Goal: Information Seeking & Learning: Learn about a topic

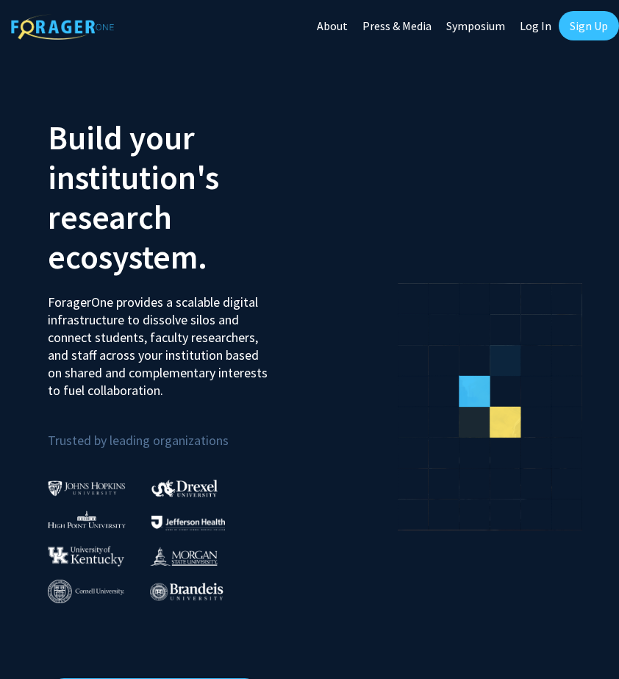
click at [537, 41] on link "Log In" at bounding box center [536, 25] width 46 height 51
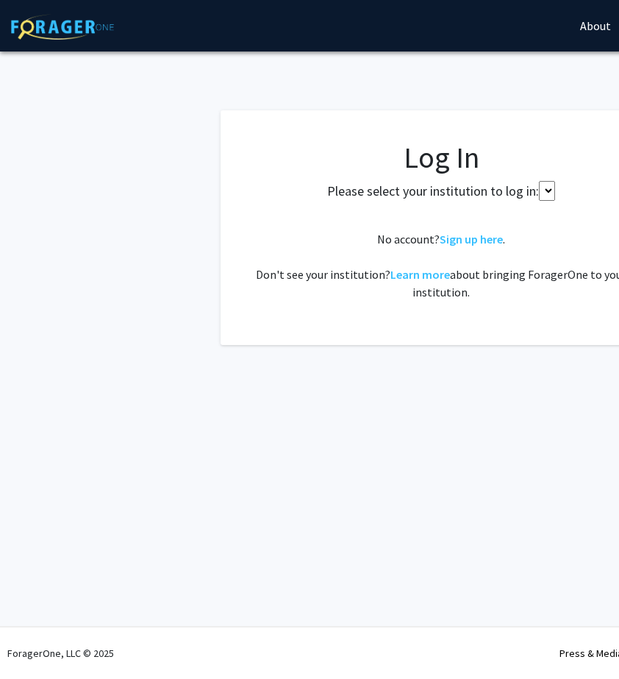
select select
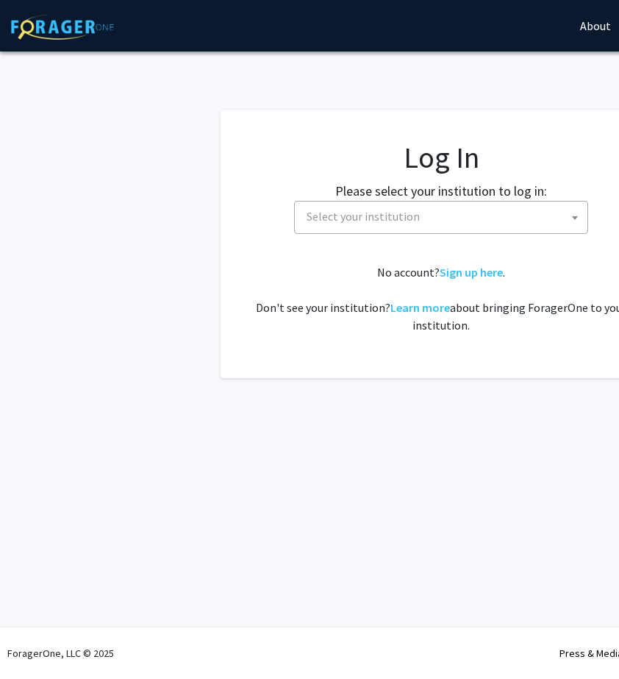
click at [374, 207] on span "Select your institution" at bounding box center [444, 217] width 287 height 30
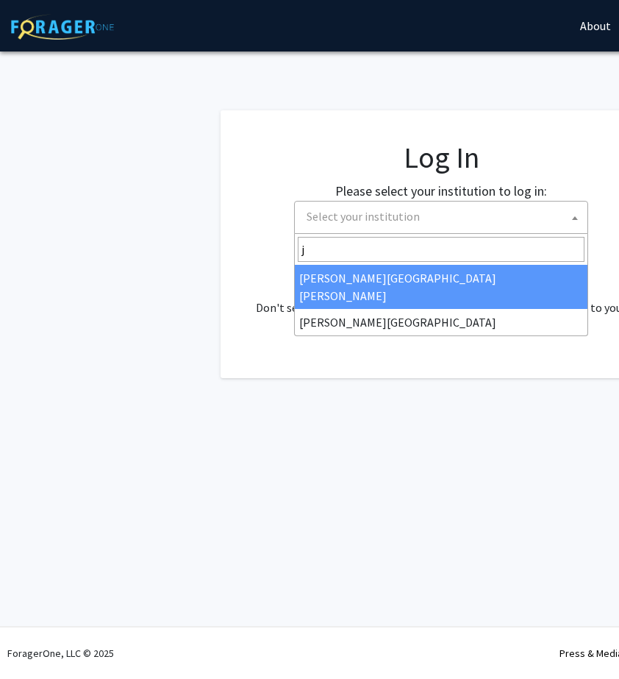
type input "jo"
select select "1"
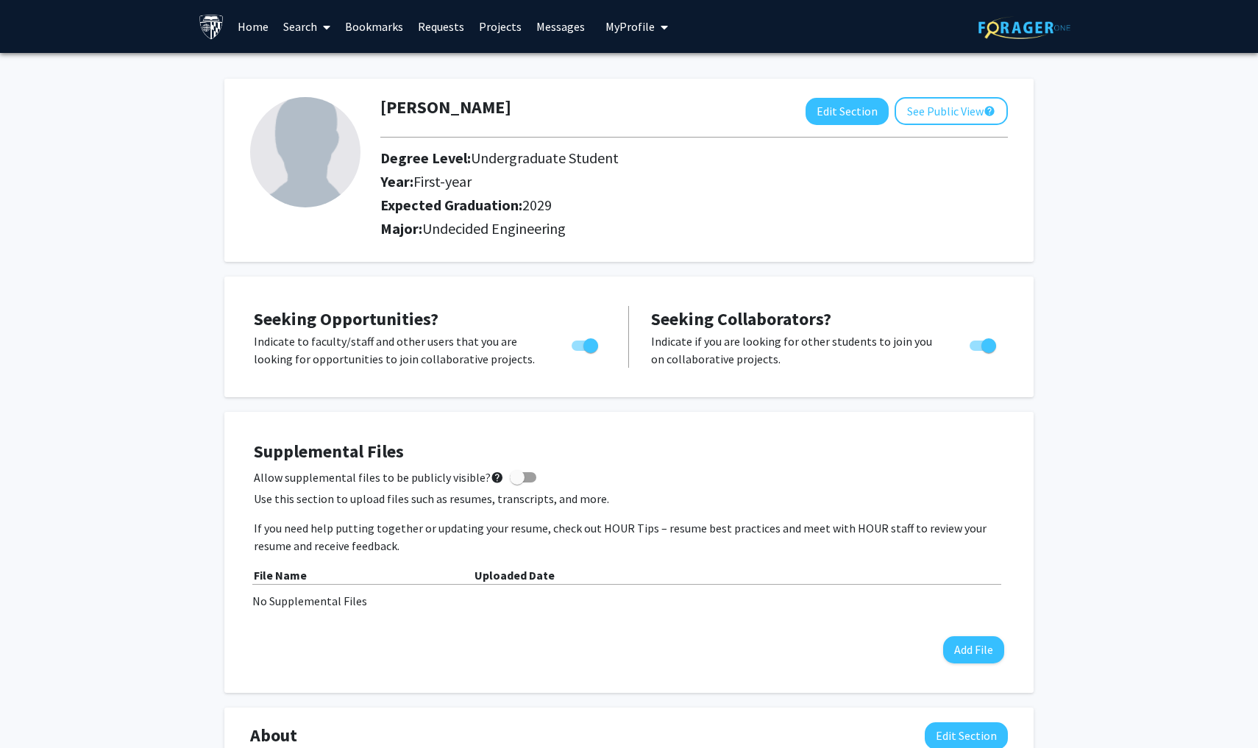
click at [300, 29] on link "Search" at bounding box center [307, 26] width 62 height 51
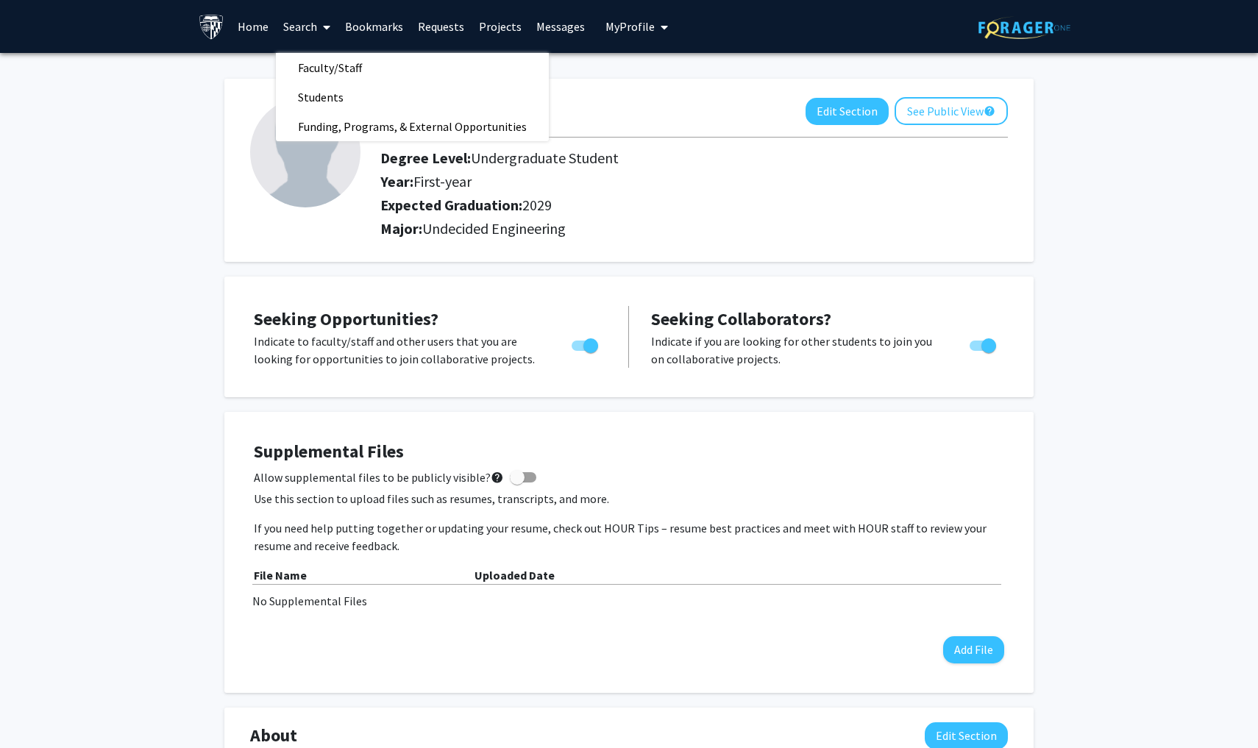
click at [438, 33] on link "Requests" at bounding box center [440, 26] width 61 height 51
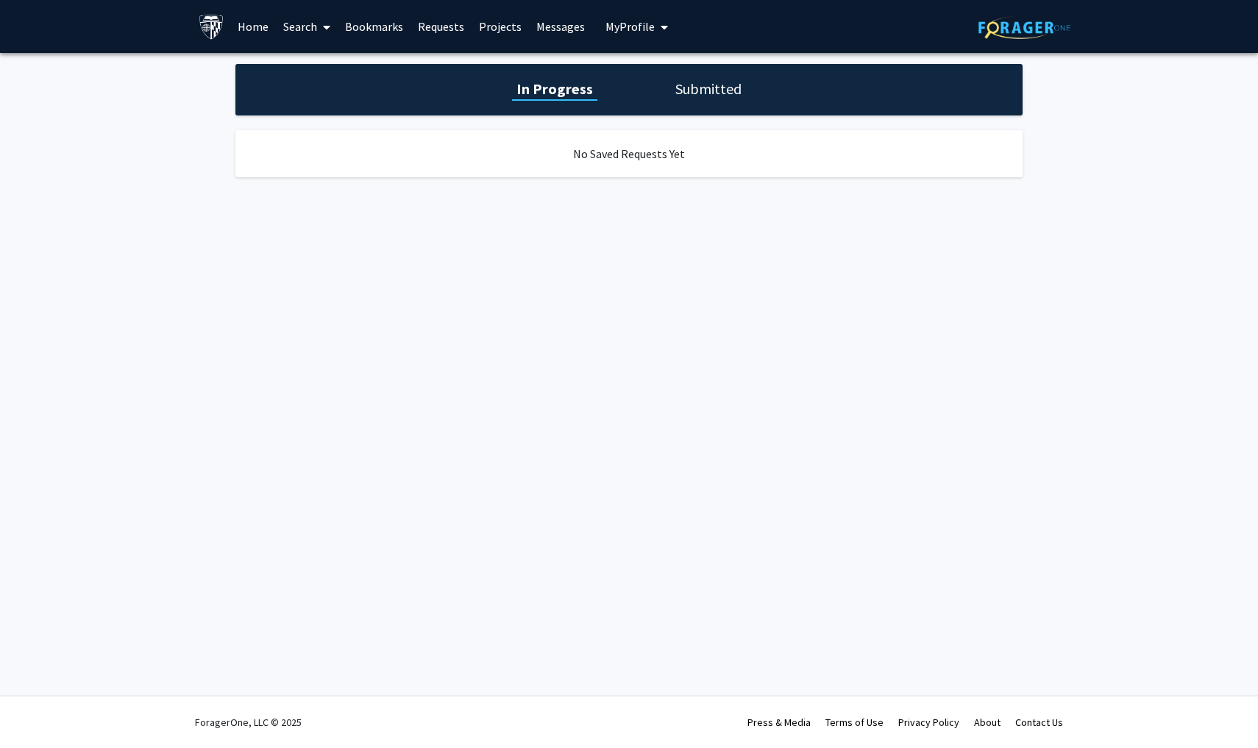
click at [263, 26] on link "Home" at bounding box center [253, 26] width 46 height 51
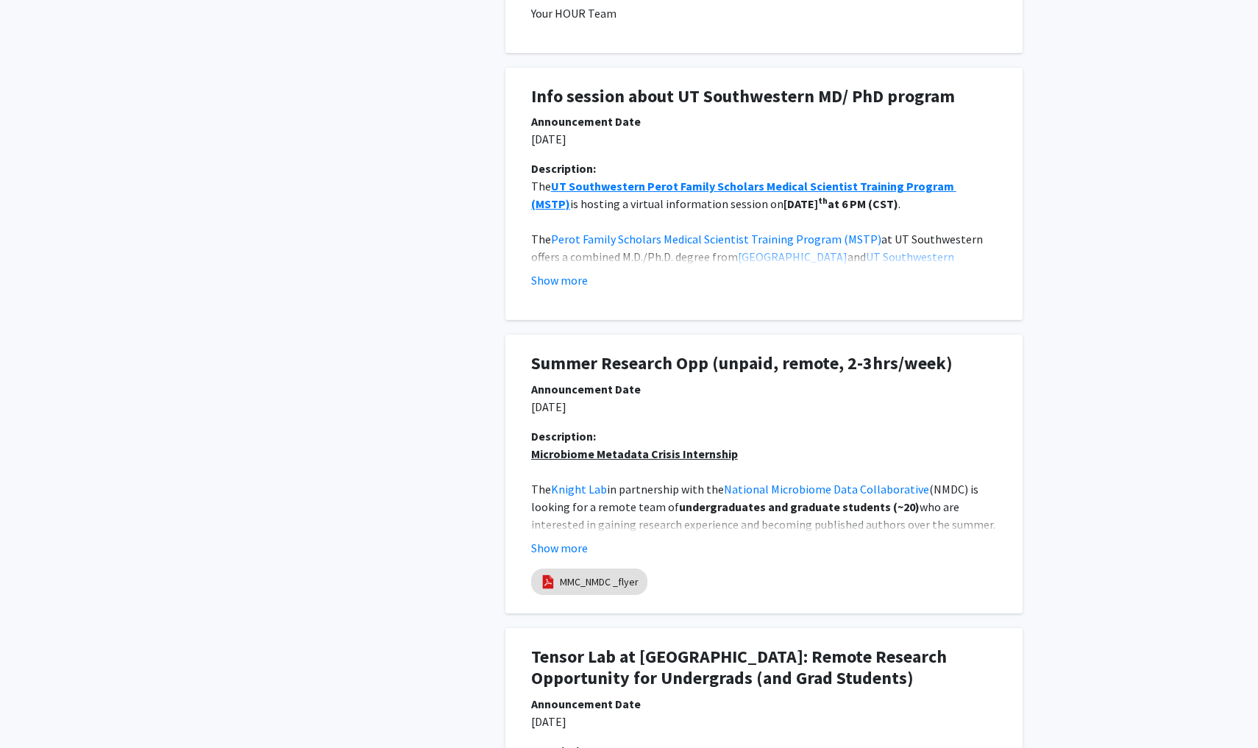
scroll to position [980, 0]
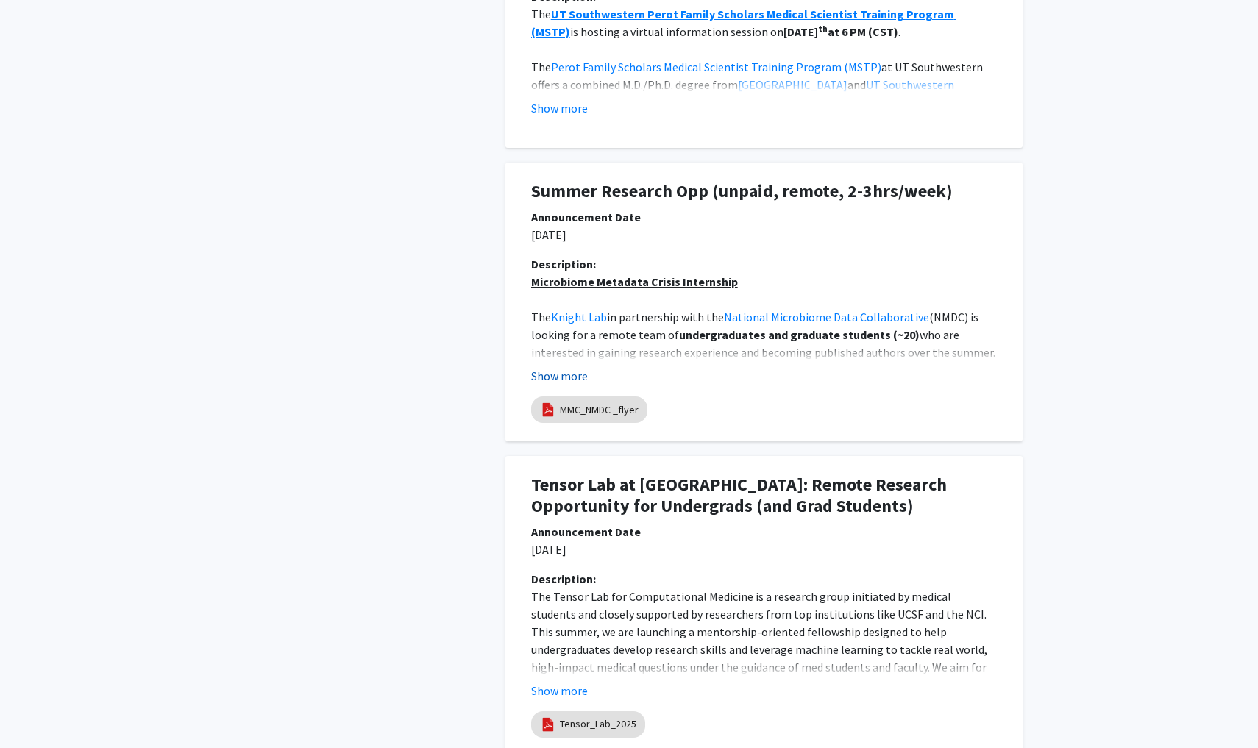
click at [564, 375] on button "Show more" at bounding box center [559, 376] width 57 height 18
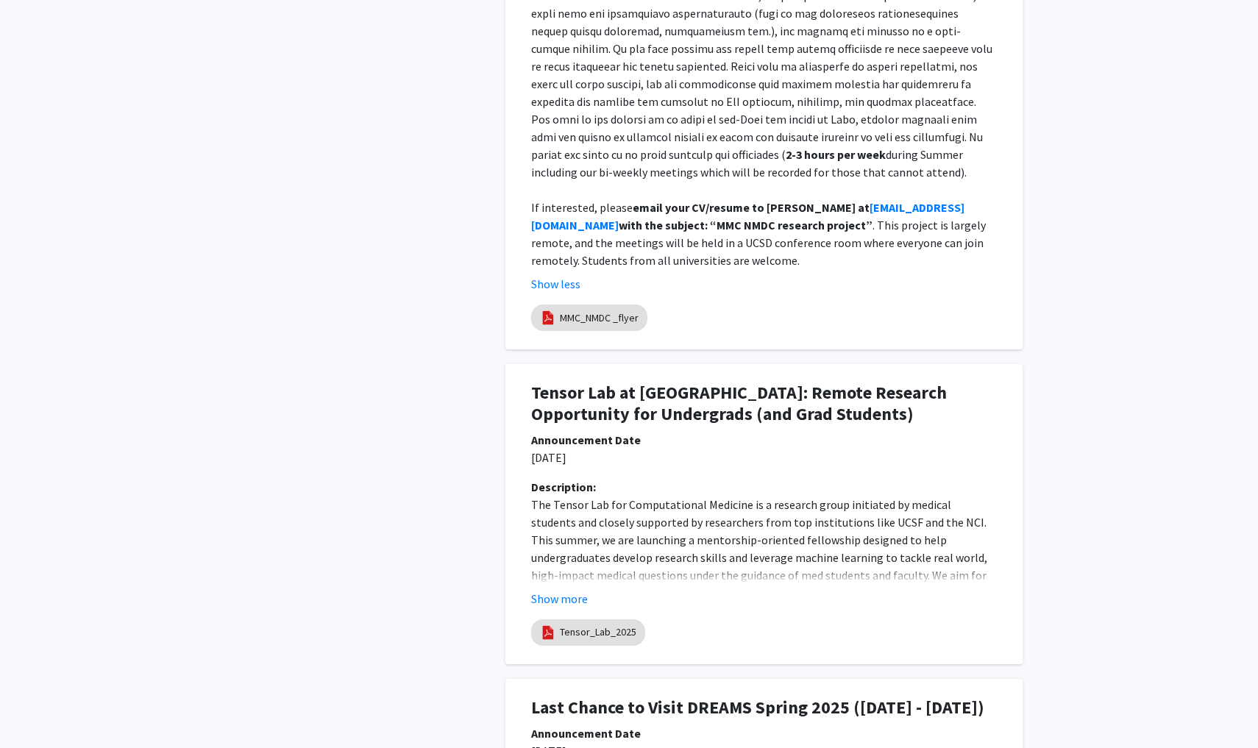
scroll to position [1708, 0]
click at [557, 589] on button "Show more" at bounding box center [559, 598] width 57 height 18
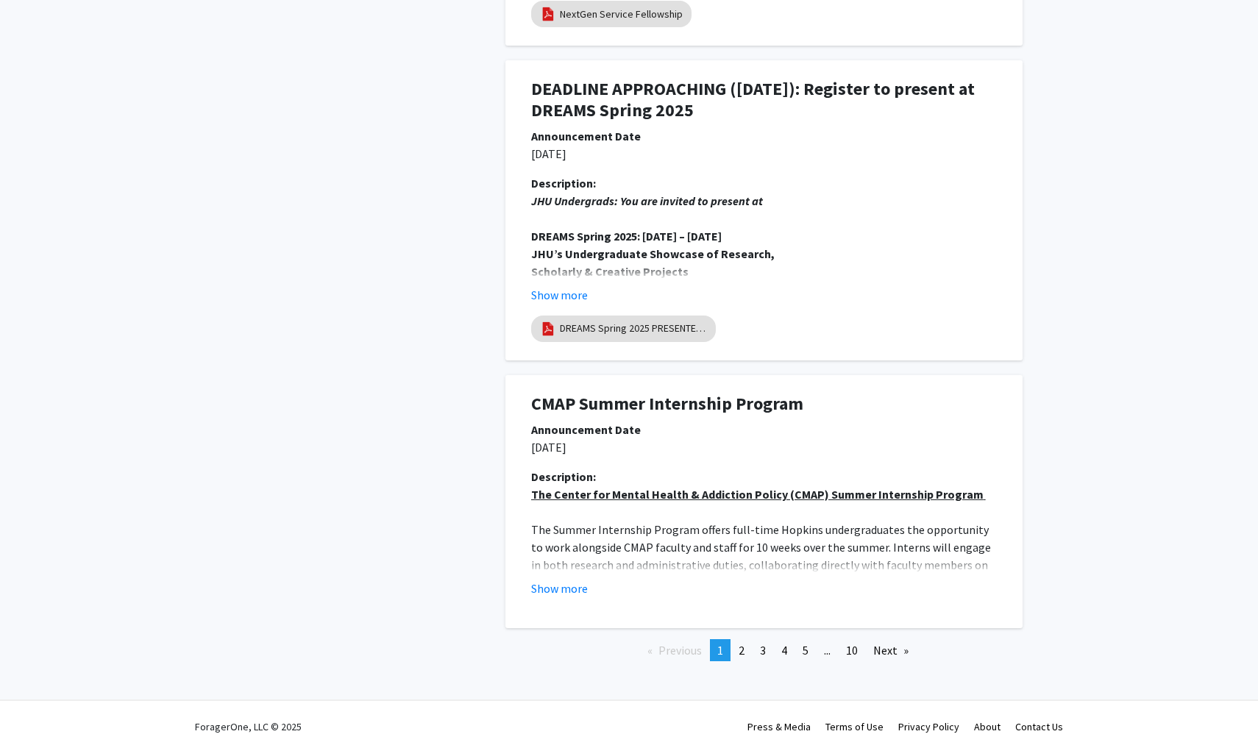
scroll to position [3957, 0]
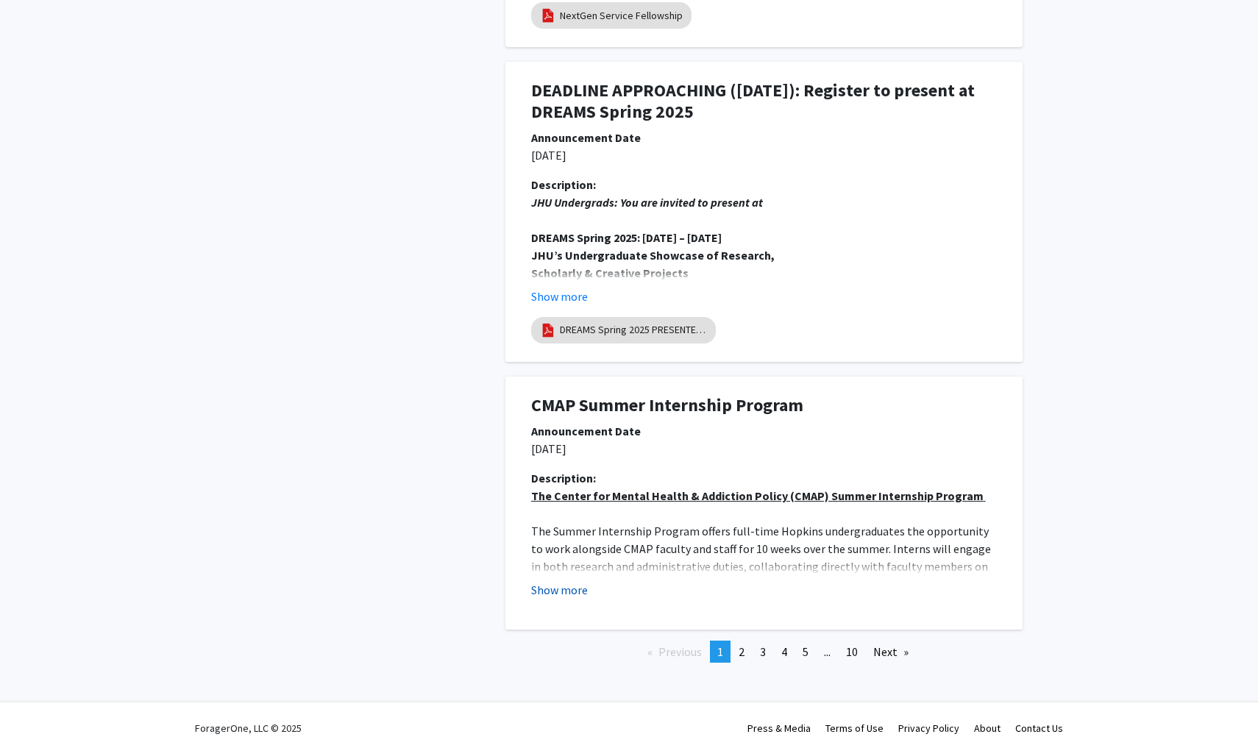
click at [544, 587] on button "Show more" at bounding box center [559, 590] width 57 height 18
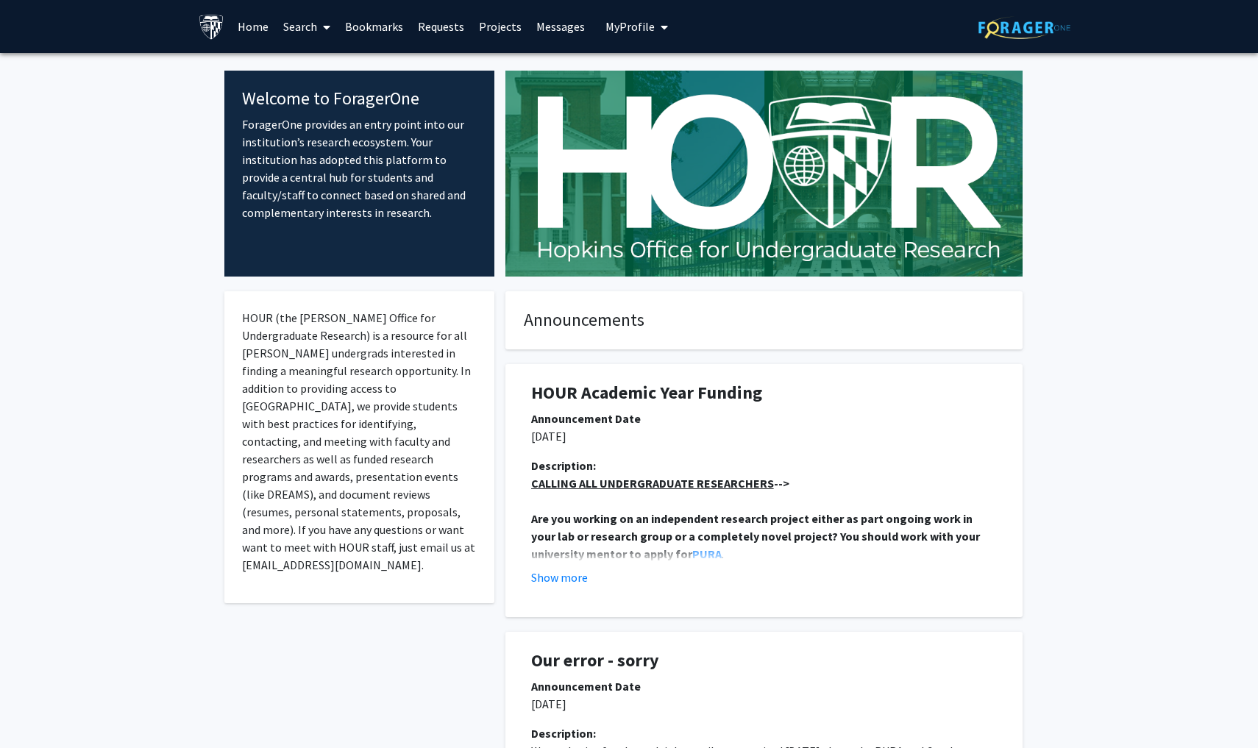
scroll to position [0, 0]
click at [379, 24] on link "Bookmarks" at bounding box center [374, 26] width 73 height 51
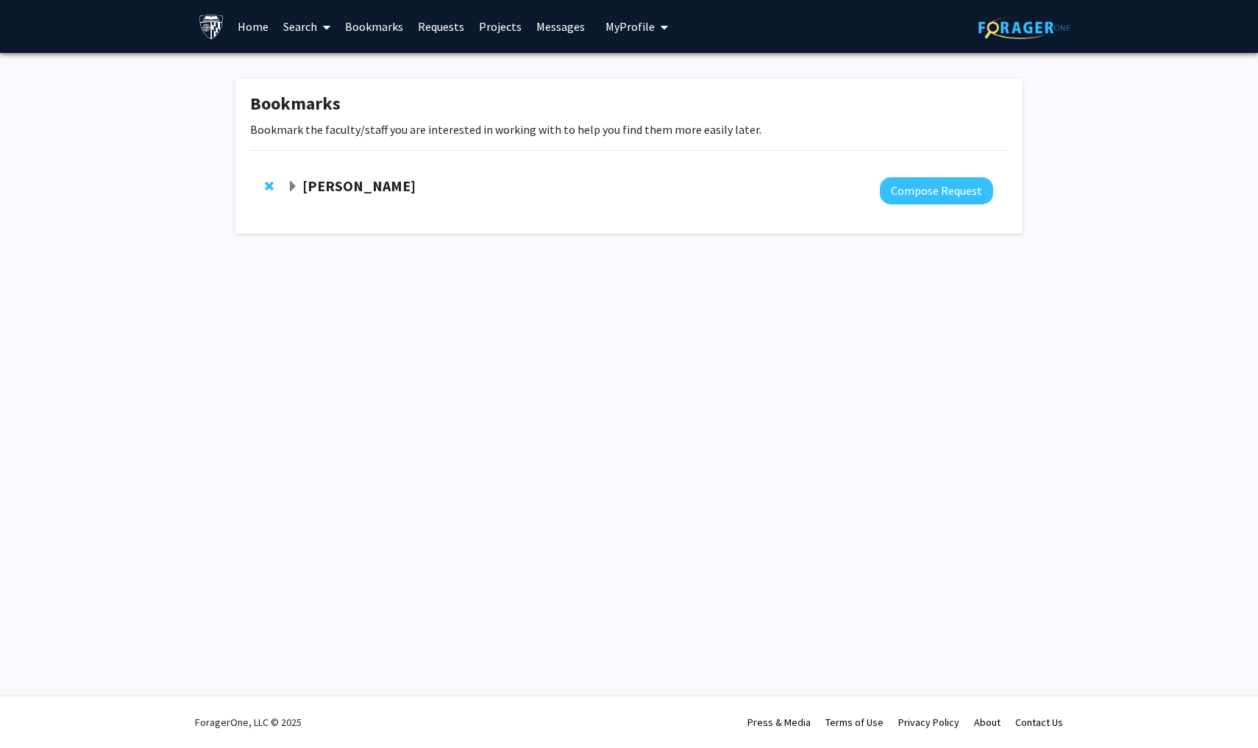
click at [334, 183] on strong "[PERSON_NAME]" at bounding box center [358, 186] width 113 height 18
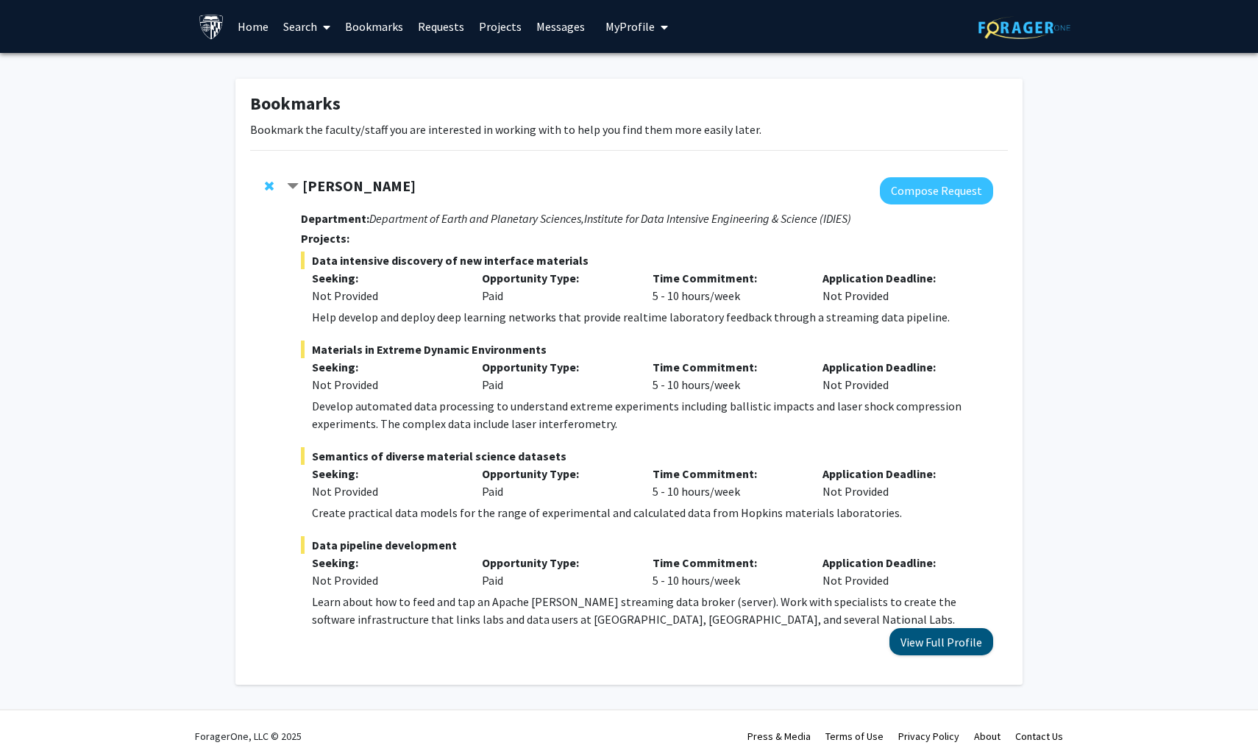
click at [939, 636] on button "View Full Profile" at bounding box center [941, 641] width 104 height 27
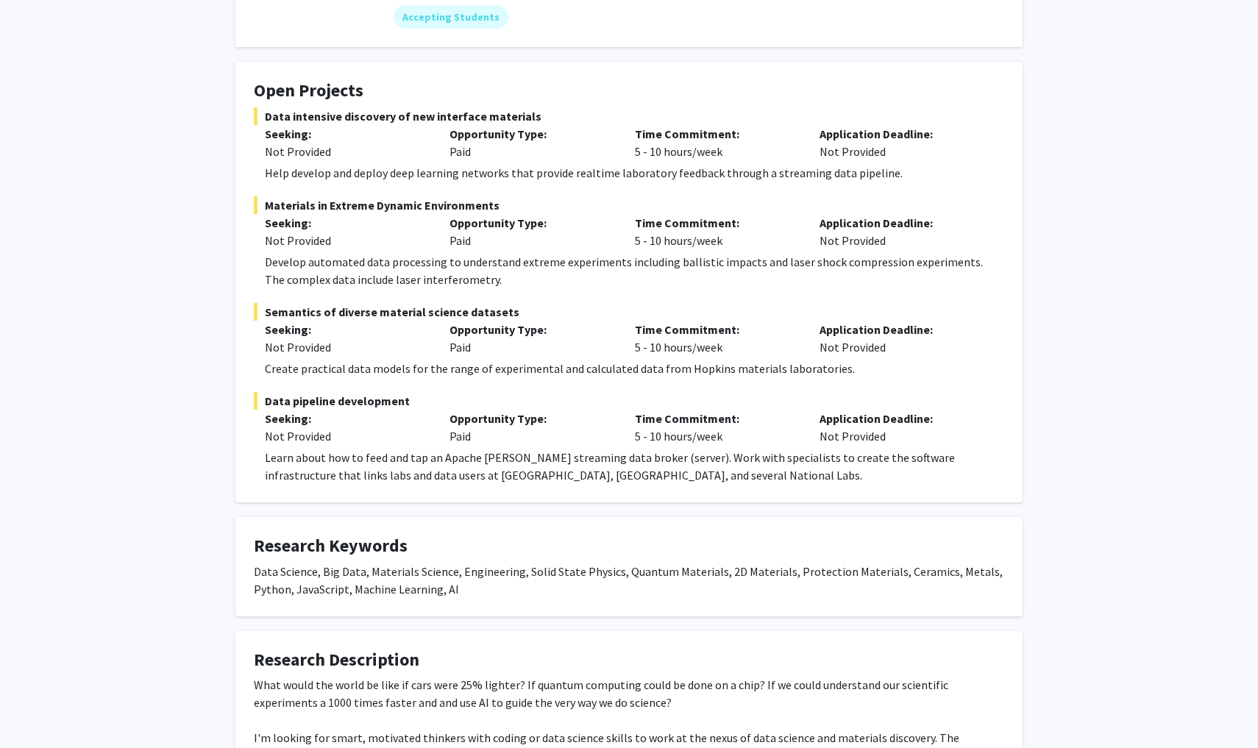
scroll to position [206, 0]
click at [323, 466] on div "Learn about how to feed and tap an Apache [PERSON_NAME] streaming data broker (…" at bounding box center [634, 465] width 739 height 35
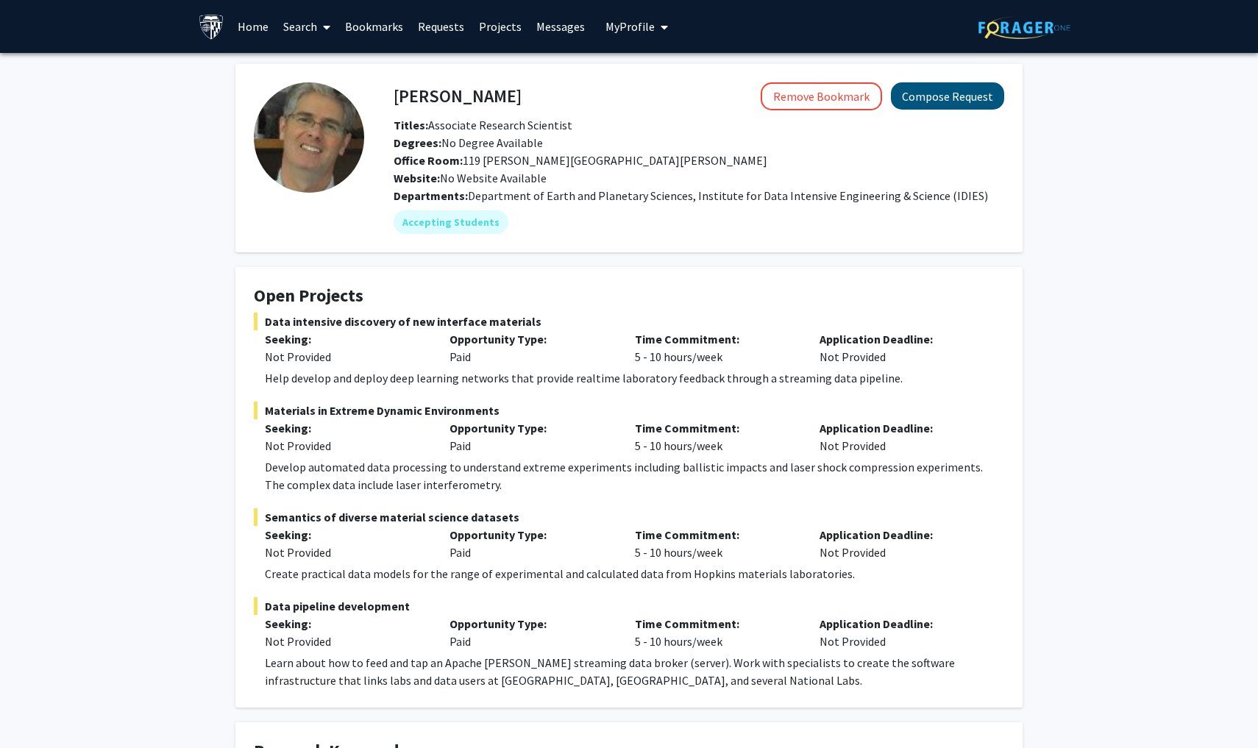
scroll to position [0, 0]
click at [941, 100] on button "Compose Request" at bounding box center [947, 95] width 113 height 27
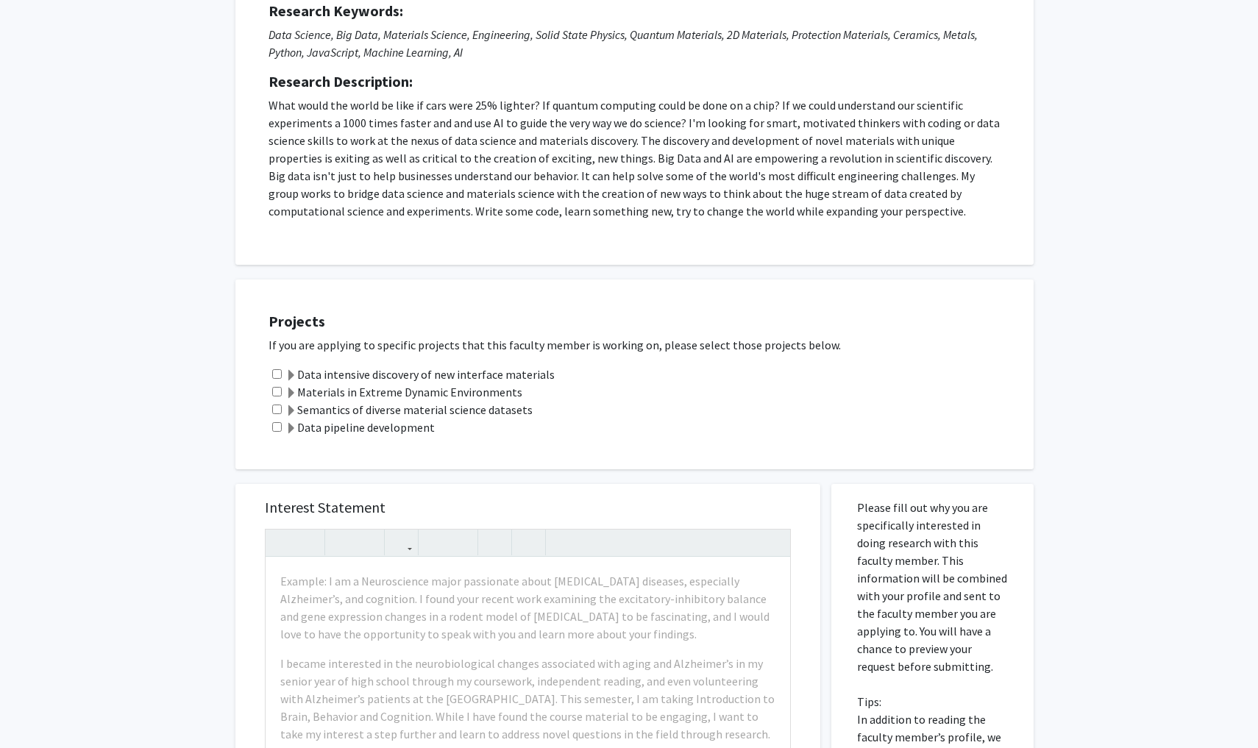
scroll to position [205, 0]
click at [287, 428] on span at bounding box center [291, 430] width 12 height 12
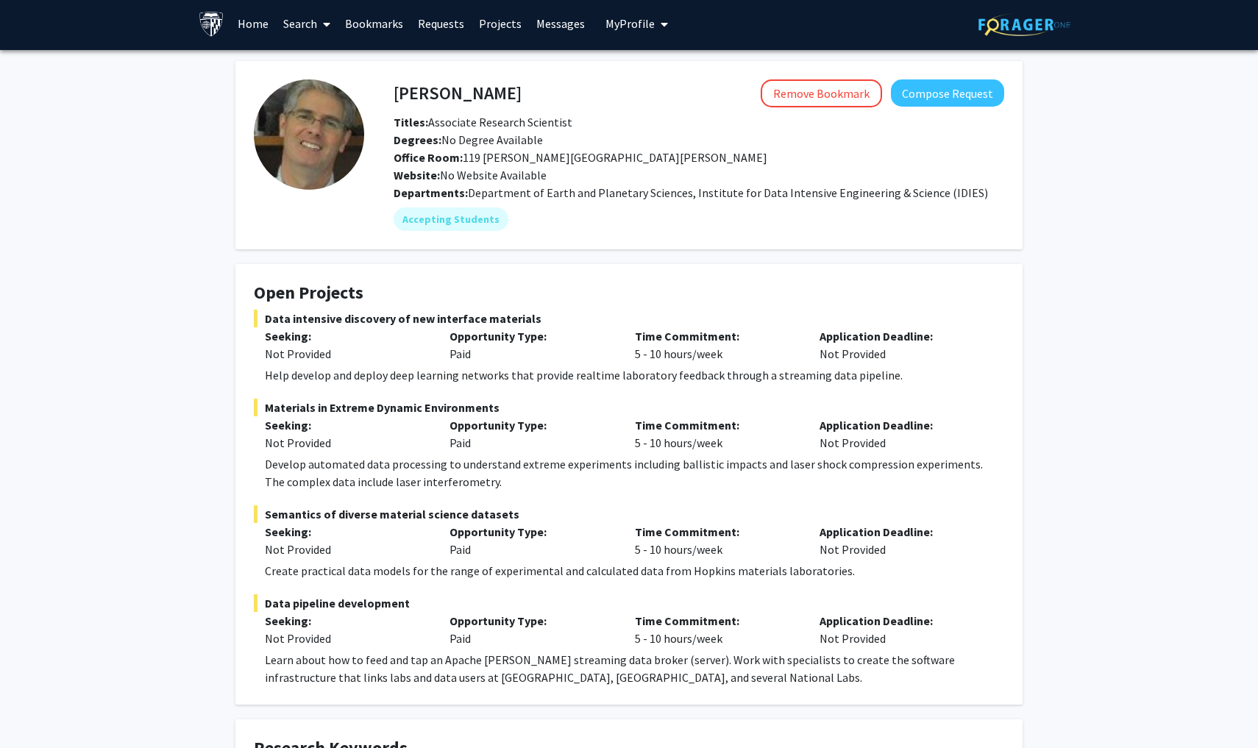
scroll to position [4, 0]
click at [834, 91] on button "Remove Bookmark" at bounding box center [820, 93] width 121 height 28
click at [261, 26] on link "Home" at bounding box center [253, 22] width 46 height 51
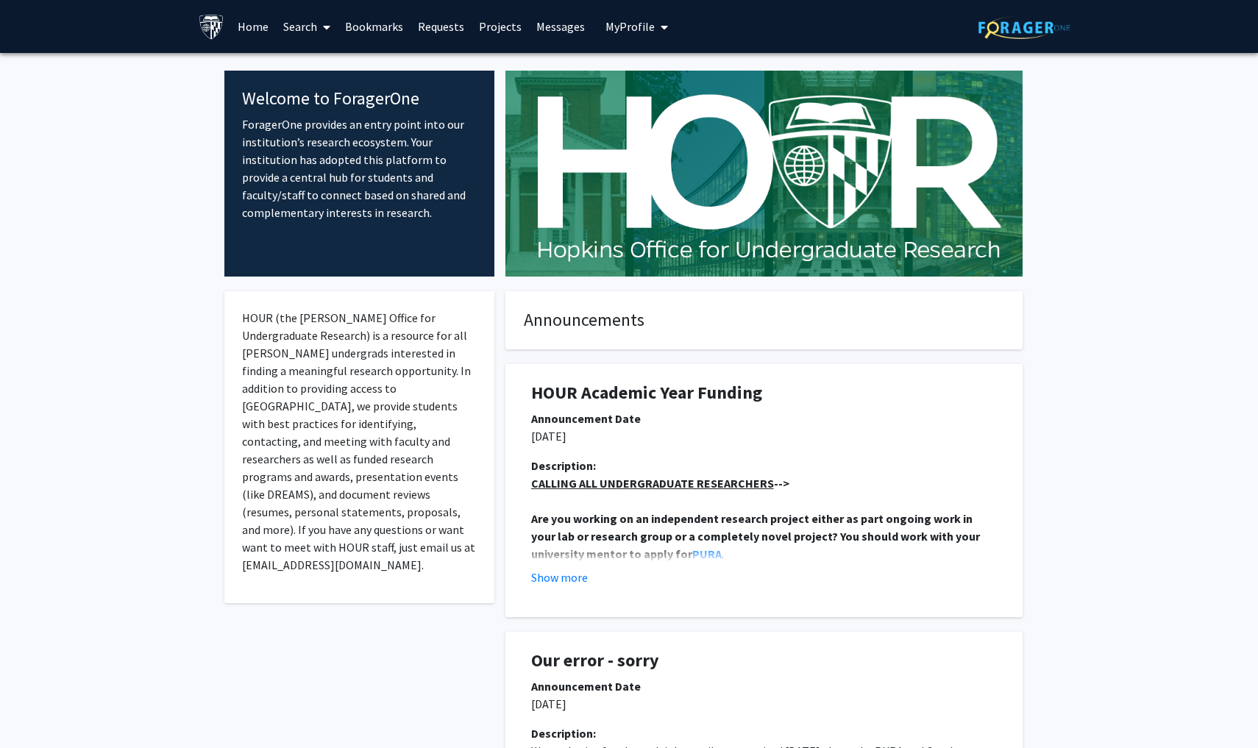
click at [513, 32] on link "Projects" at bounding box center [499, 26] width 57 height 51
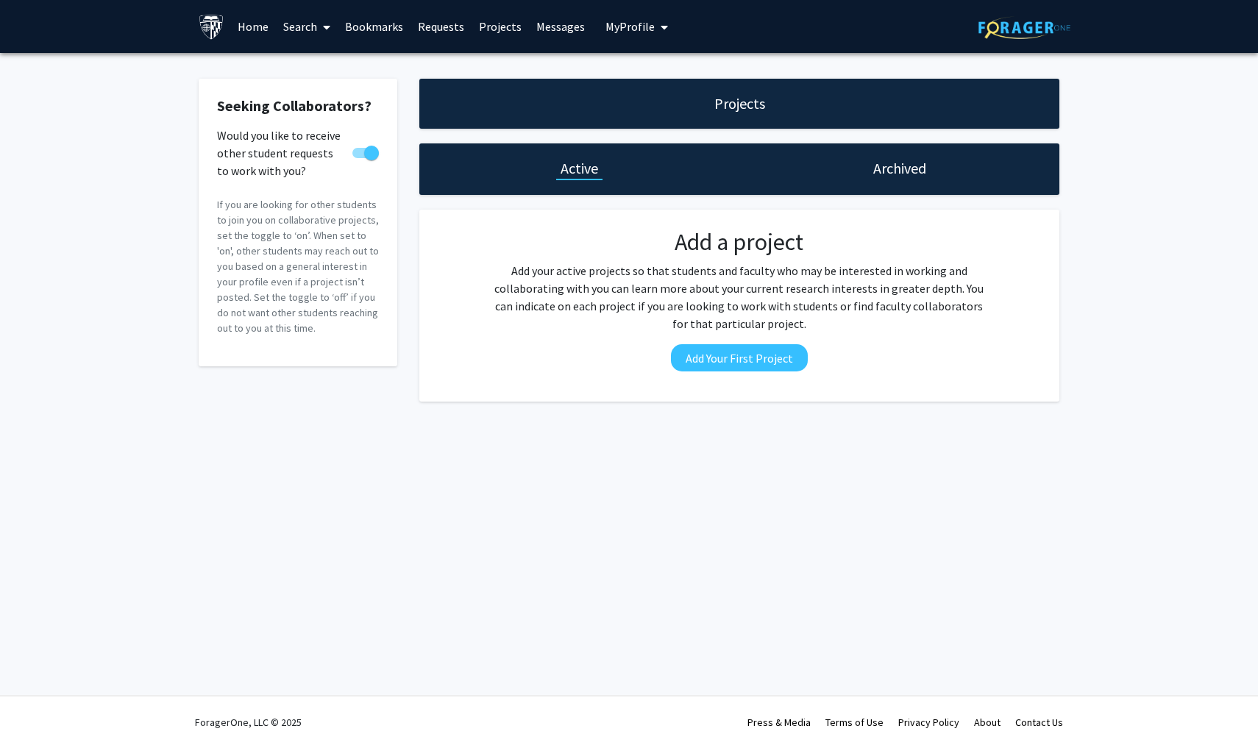
click at [562, 32] on link "Messages" at bounding box center [560, 26] width 63 height 51
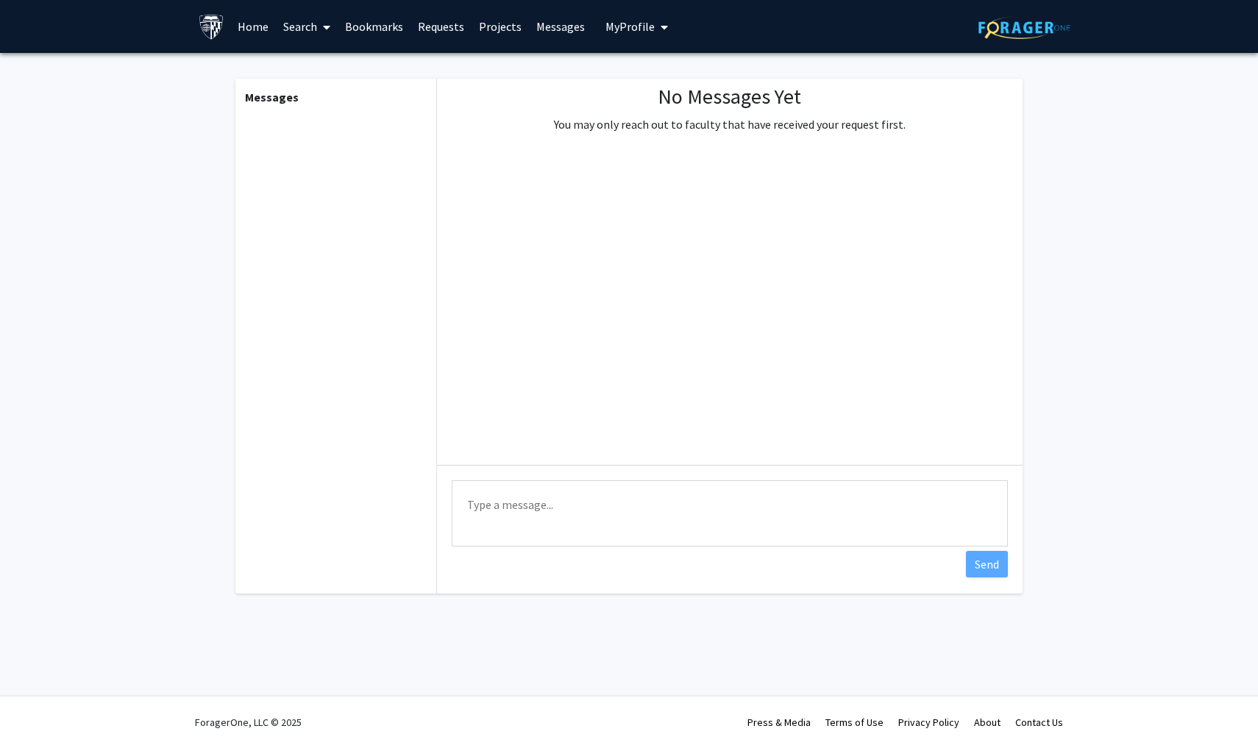
click at [633, 33] on span "My Profile" at bounding box center [629, 26] width 49 height 15
click at [381, 25] on link "Bookmarks" at bounding box center [374, 26] width 73 height 51
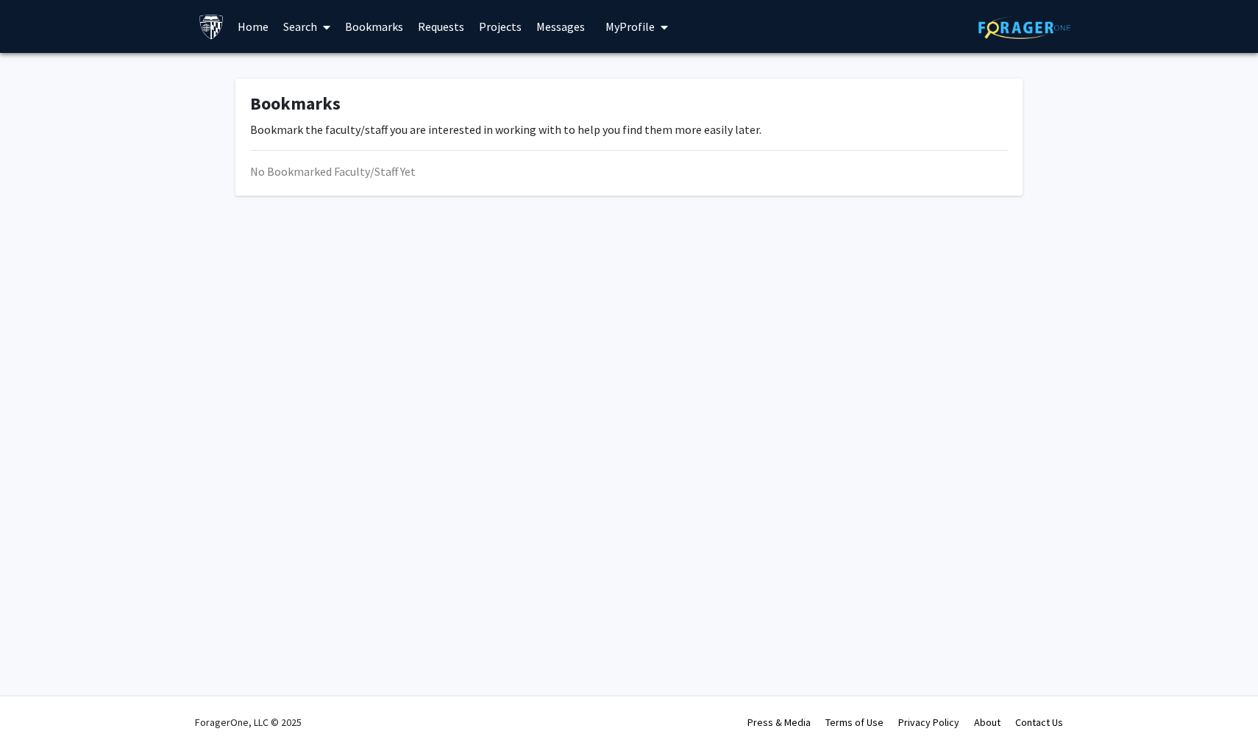
click at [305, 25] on link "Search" at bounding box center [307, 26] width 62 height 51
click at [335, 88] on span "Students" at bounding box center [321, 96] width 90 height 29
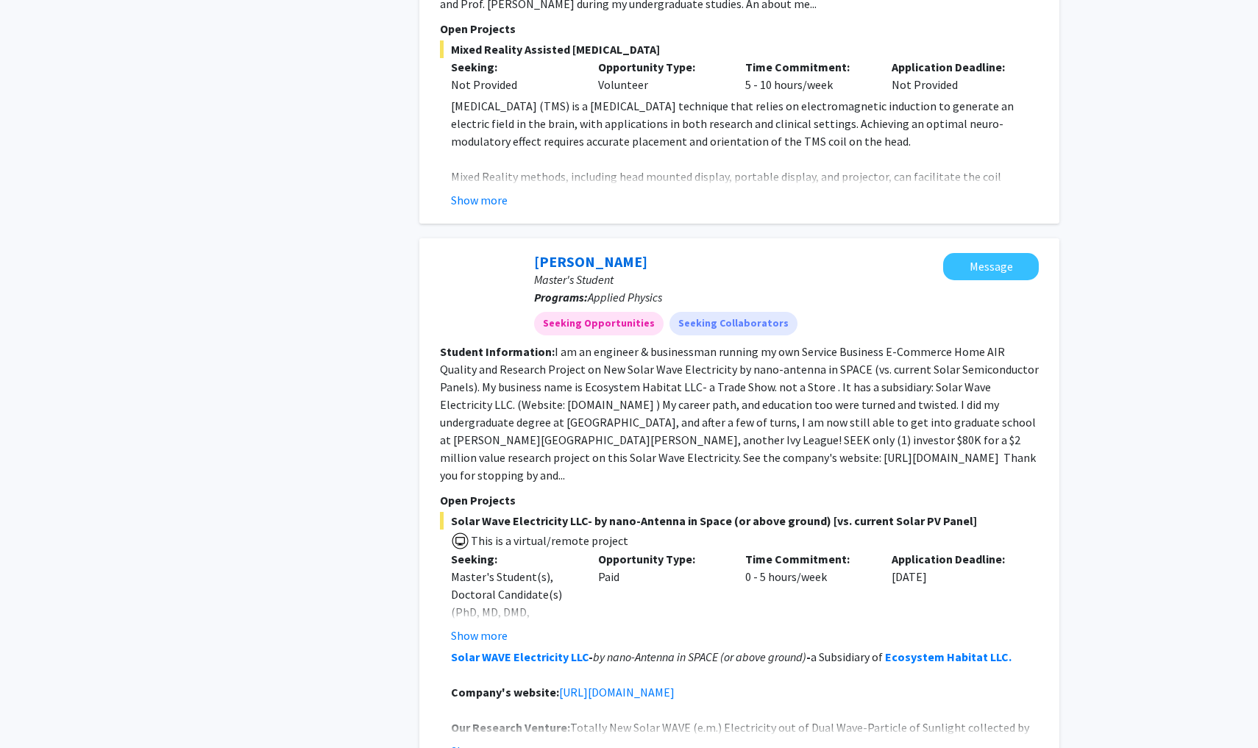
scroll to position [913, 0]
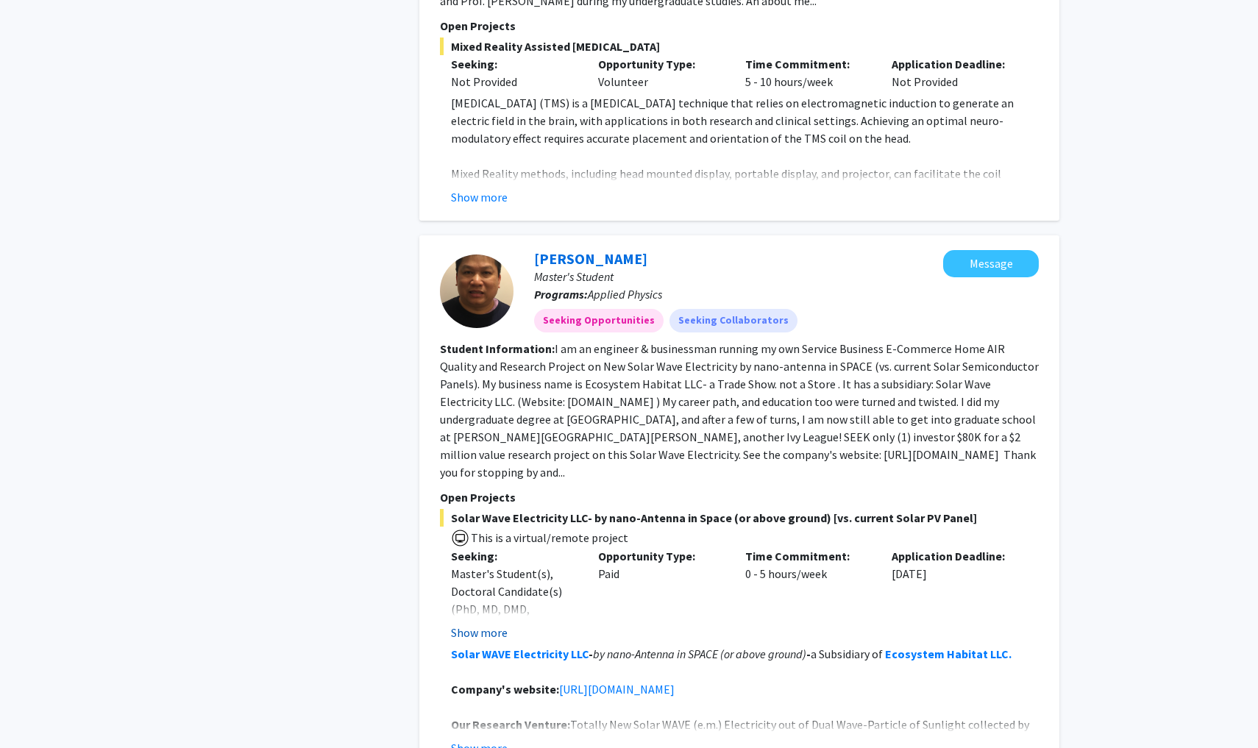
click at [491, 624] on button "Show more" at bounding box center [479, 633] width 57 height 18
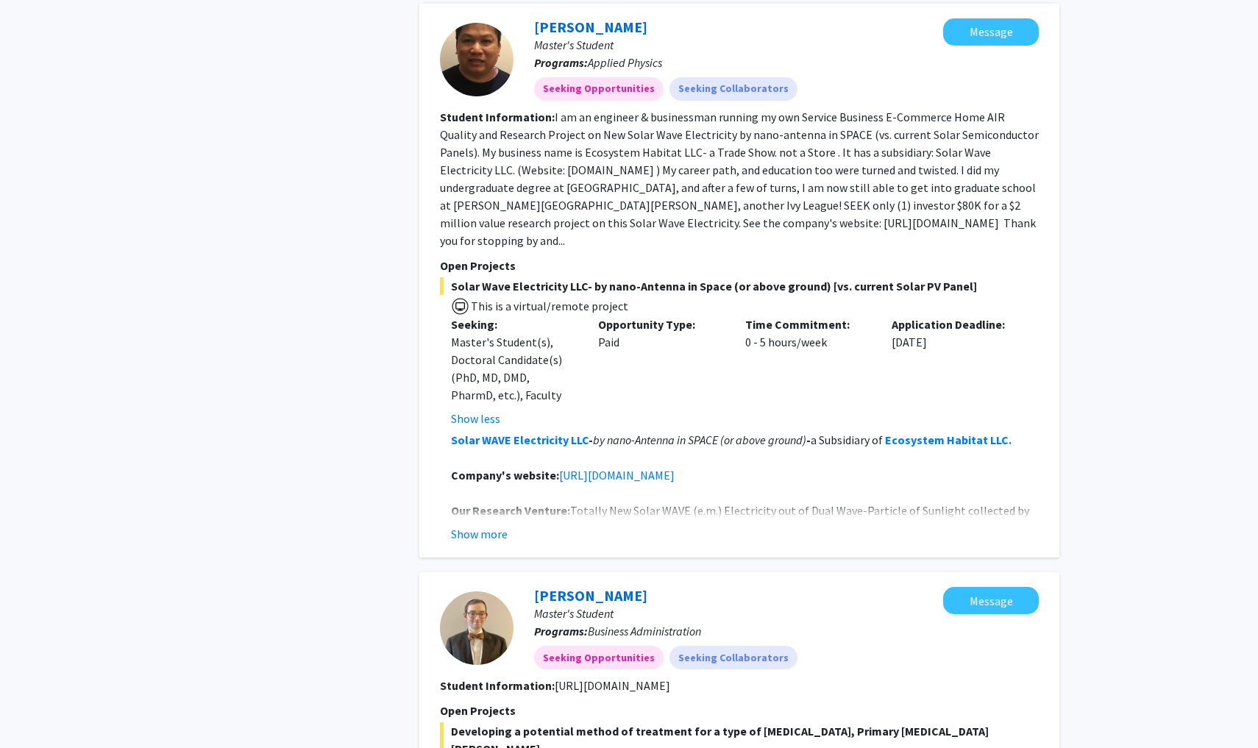
scroll to position [1145, 0]
click at [484, 524] on button "Show more" at bounding box center [479, 533] width 57 height 18
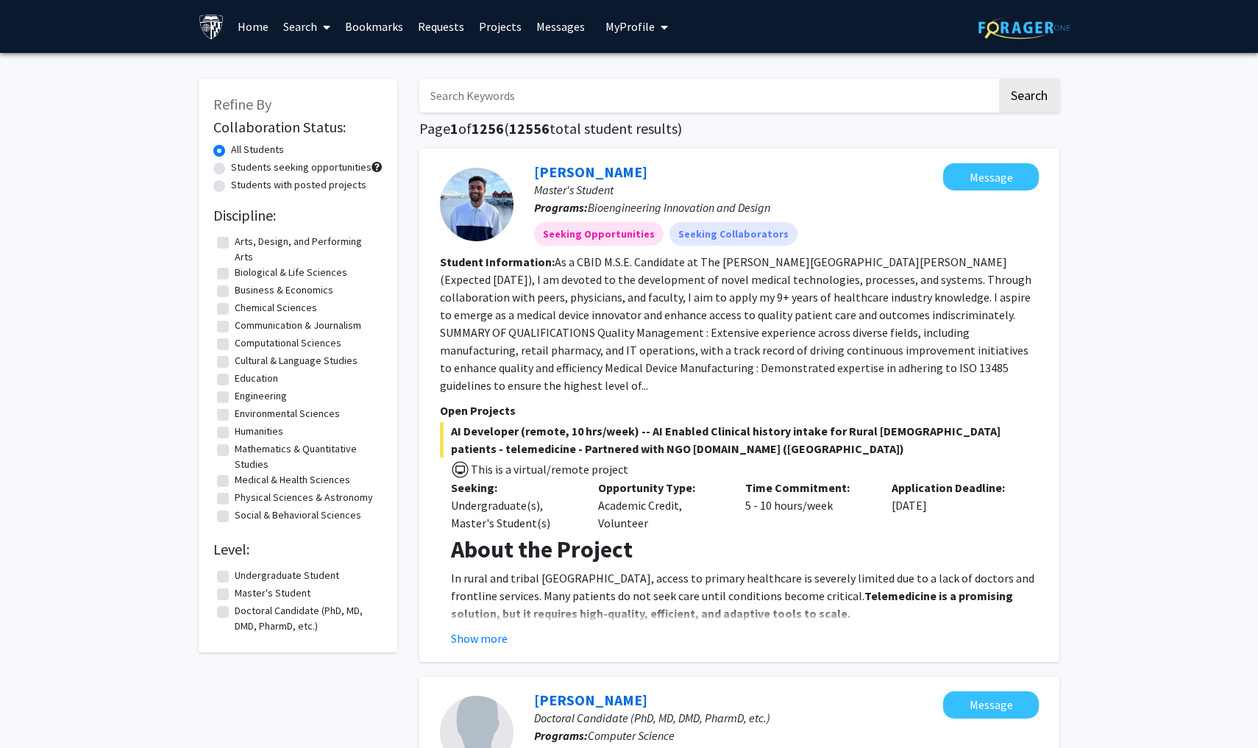
scroll to position [0, 0]
click at [522, 107] on input "Search Keywords" at bounding box center [707, 96] width 577 height 34
type input "Patrick kariuki"
click at [1028, 98] on button "Search" at bounding box center [1029, 96] width 60 height 34
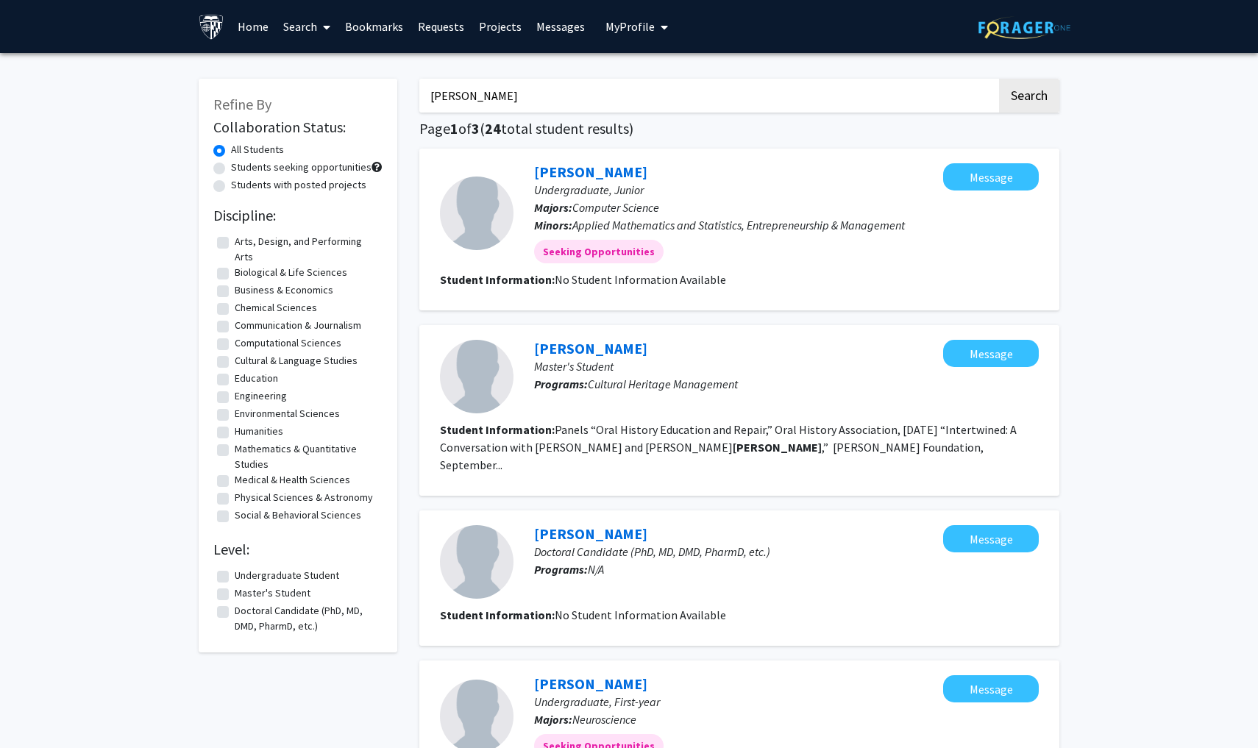
drag, startPoint x: 509, startPoint y: 100, endPoint x: 316, endPoint y: 100, distance: 192.7
click at [1028, 98] on button "Search" at bounding box center [1029, 96] width 60 height 34
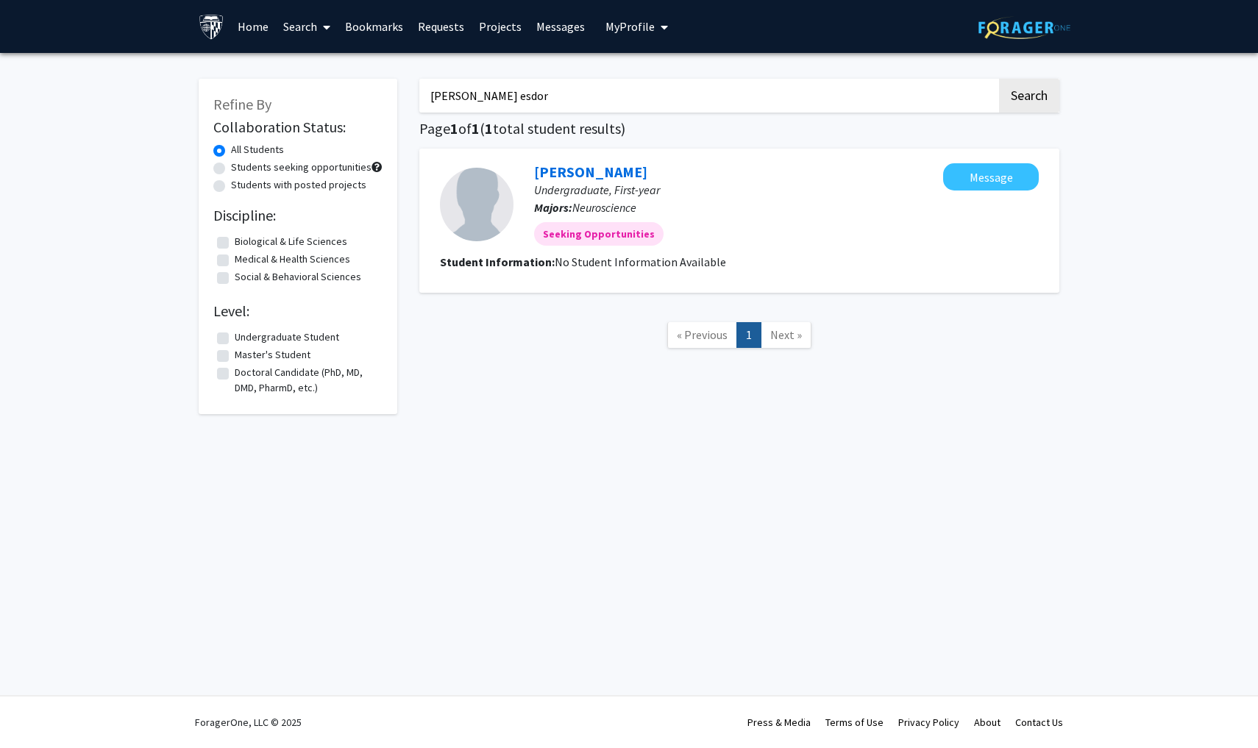
drag, startPoint x: 516, startPoint y: 101, endPoint x: 342, endPoint y: 107, distance: 174.4
click at [342, 107] on div "Refine By Collaboration Status: All Students Students seeking opportunities Stu…" at bounding box center [629, 239] width 883 height 350
type input "Nishad esd"
drag, startPoint x: 488, startPoint y: 97, endPoint x: 421, endPoint y: 97, distance: 67.7
click at [421, 97] on input "Search Keywords" at bounding box center [707, 96] width 577 height 34
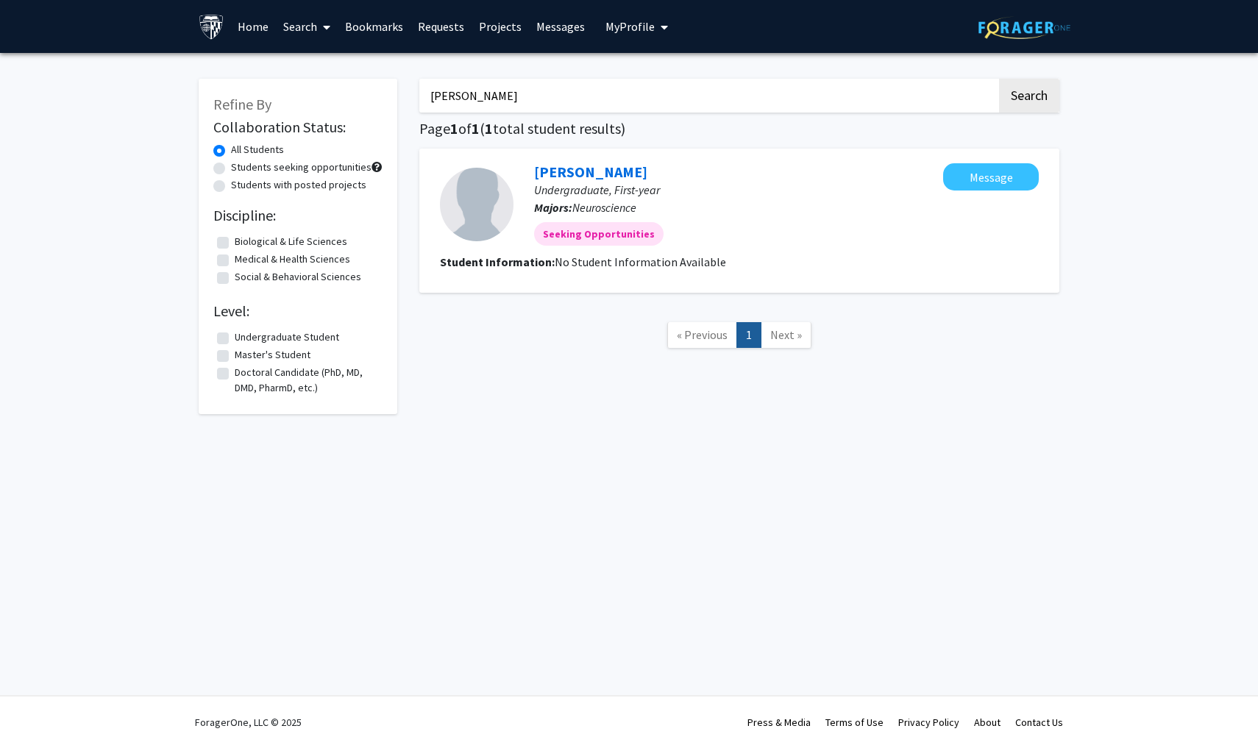
click at [1028, 98] on button "Search" at bounding box center [1029, 96] width 60 height 34
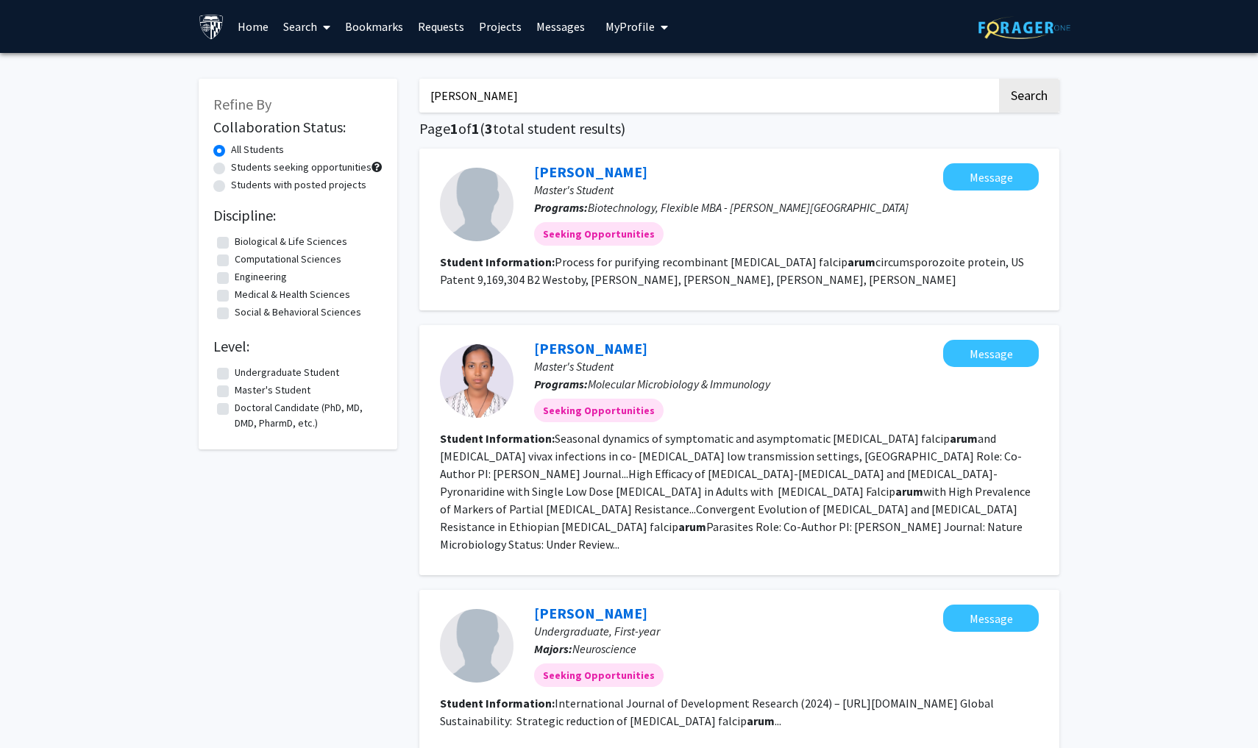
drag, startPoint x: 490, startPoint y: 94, endPoint x: 462, endPoint y: 97, distance: 28.1
click at [462, 97] on input "beryl arum" at bounding box center [707, 96] width 577 height 34
click at [1028, 98] on button "Search" at bounding box center [1029, 96] width 60 height 34
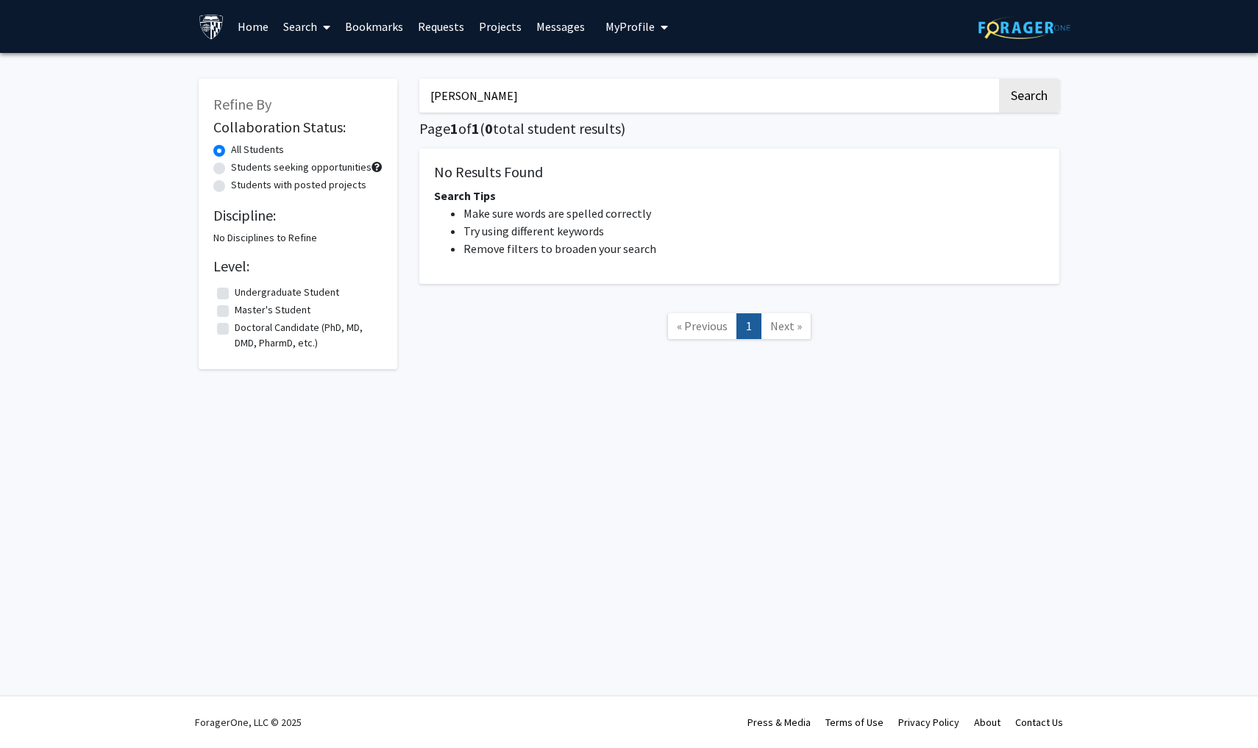
type input "beryl"
click at [1028, 98] on button "Search" at bounding box center [1029, 96] width 60 height 34
drag, startPoint x: 489, startPoint y: 103, endPoint x: 405, endPoint y: 104, distance: 83.9
click at [405, 104] on div "Refine By Collaboration Status: All Students Students seeking opportunities Stu…" at bounding box center [629, 216] width 883 height 305
type input "bill njoroge"
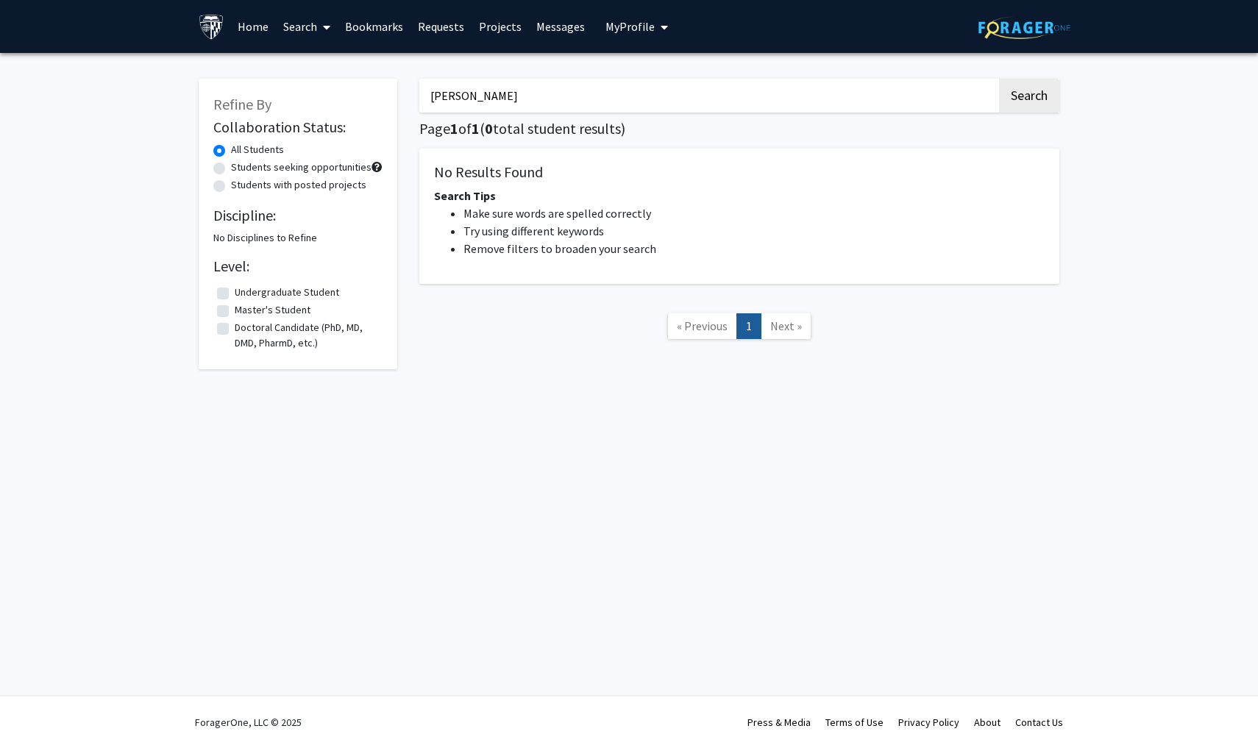
click at [1028, 98] on button "Search" at bounding box center [1029, 96] width 60 height 34
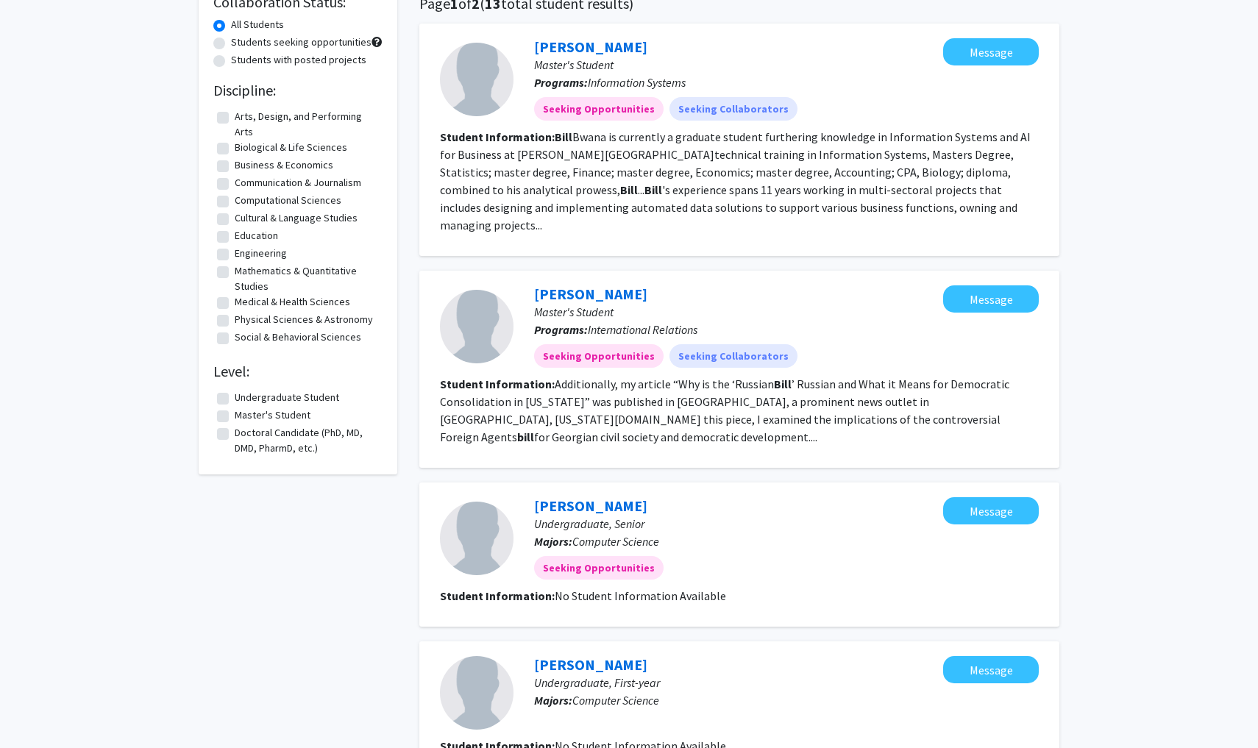
scroll to position [125, 0]
click at [577, 496] on link "Bill Njoroge" at bounding box center [590, 505] width 113 height 18
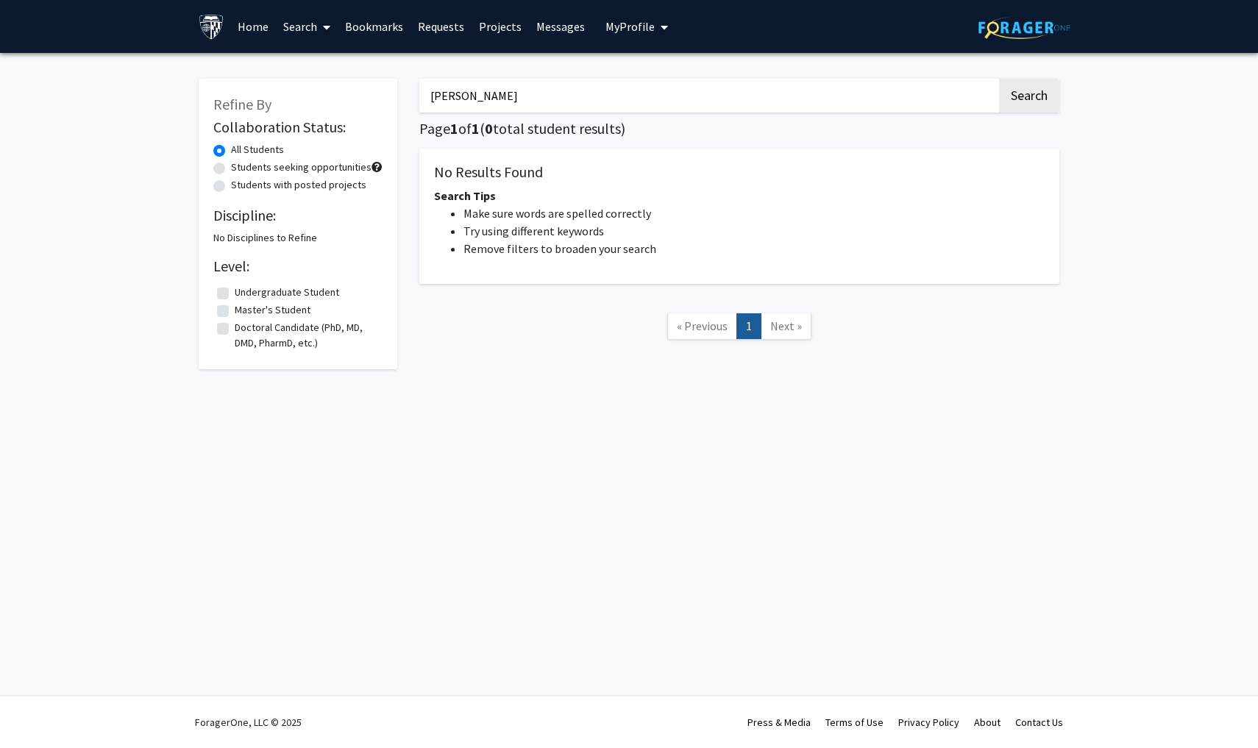
type input "beryl"
click at [365, 29] on link "Bookmarks" at bounding box center [374, 26] width 73 height 51
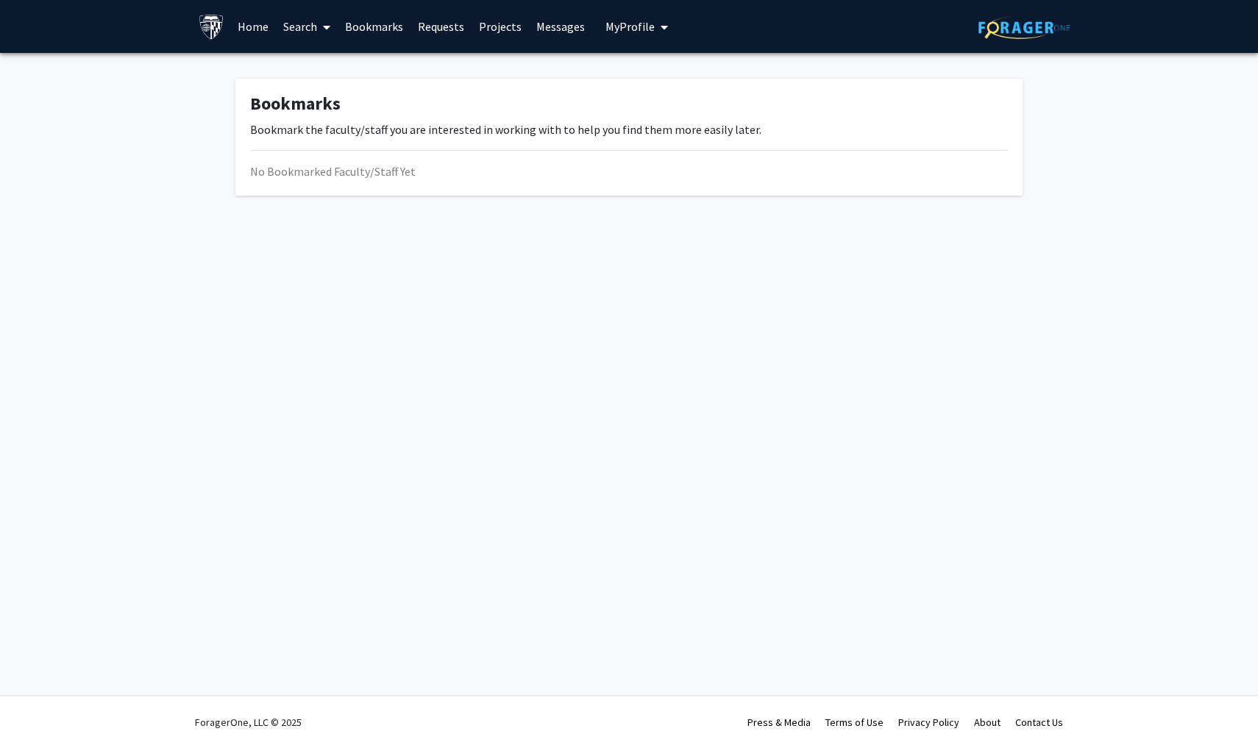
click at [324, 30] on icon at bounding box center [326, 27] width 7 height 12
click at [346, 94] on span "Students" at bounding box center [321, 96] width 90 height 29
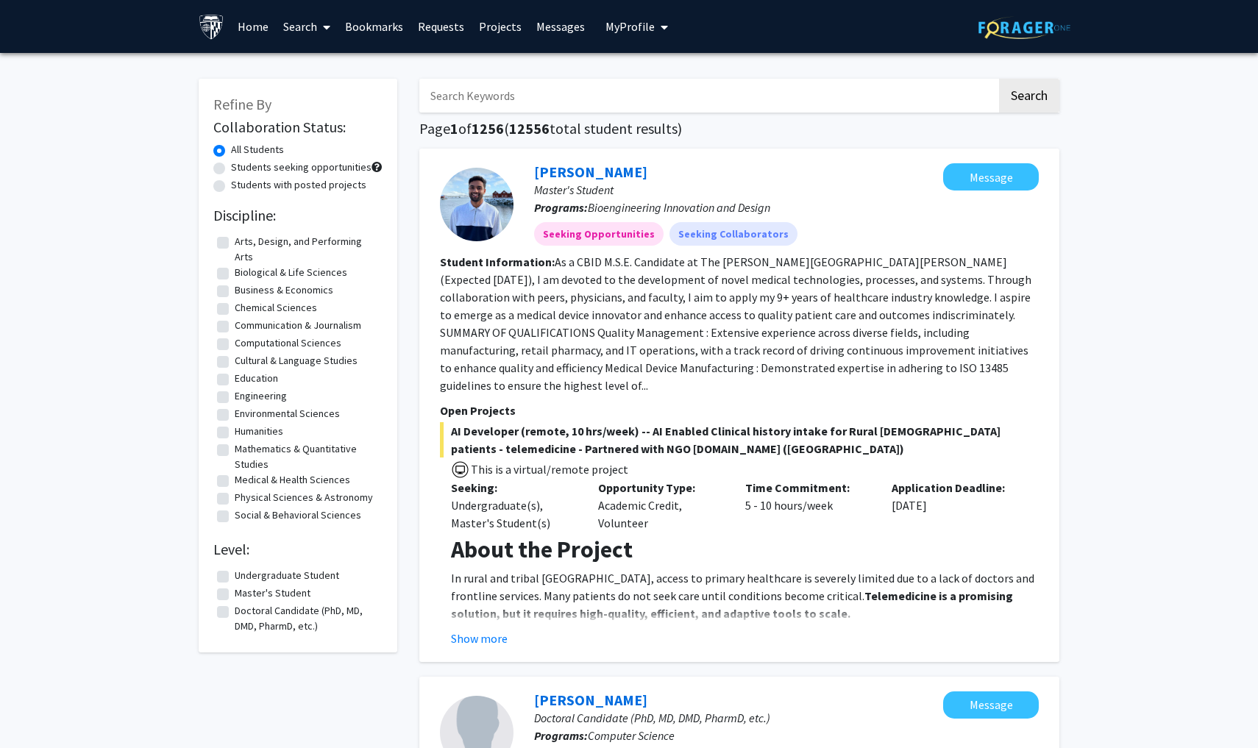
click at [306, 43] on link "Search" at bounding box center [307, 26] width 62 height 51
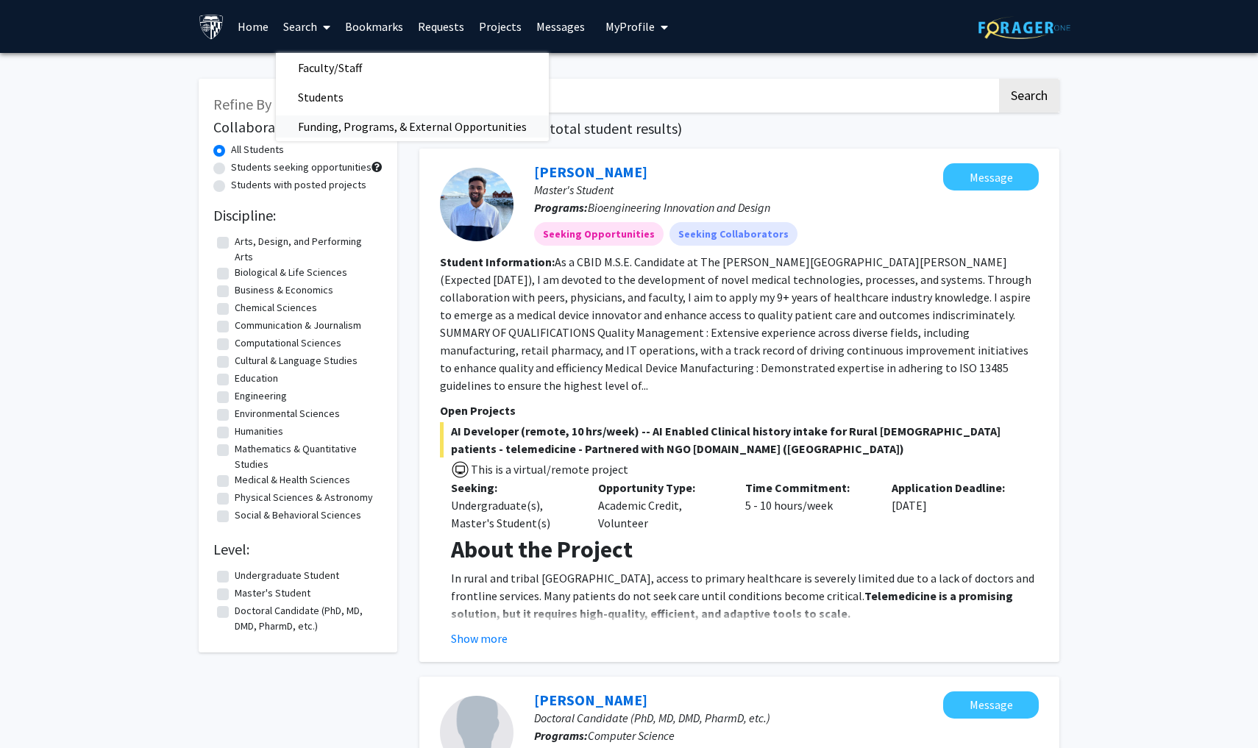
click at [342, 121] on span "Funding, Programs, & External Opportunities" at bounding box center [412, 126] width 273 height 29
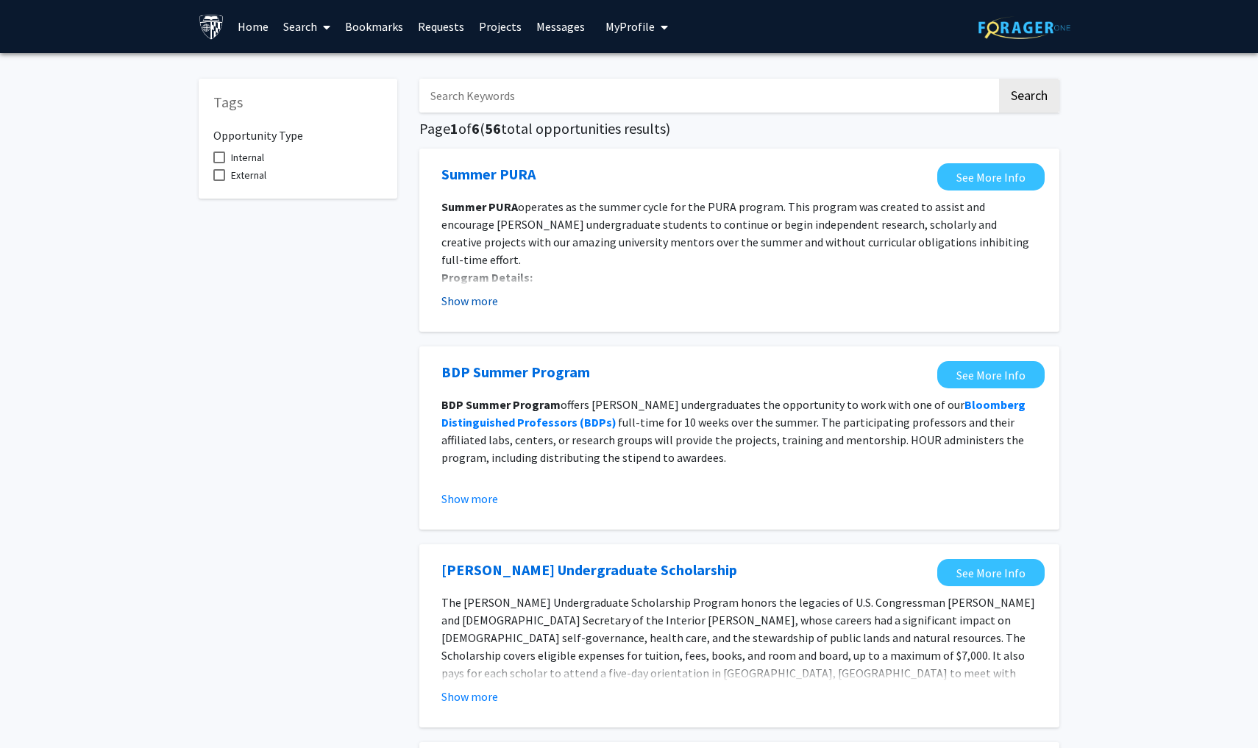
click at [460, 301] on button "Show more" at bounding box center [469, 301] width 57 height 18
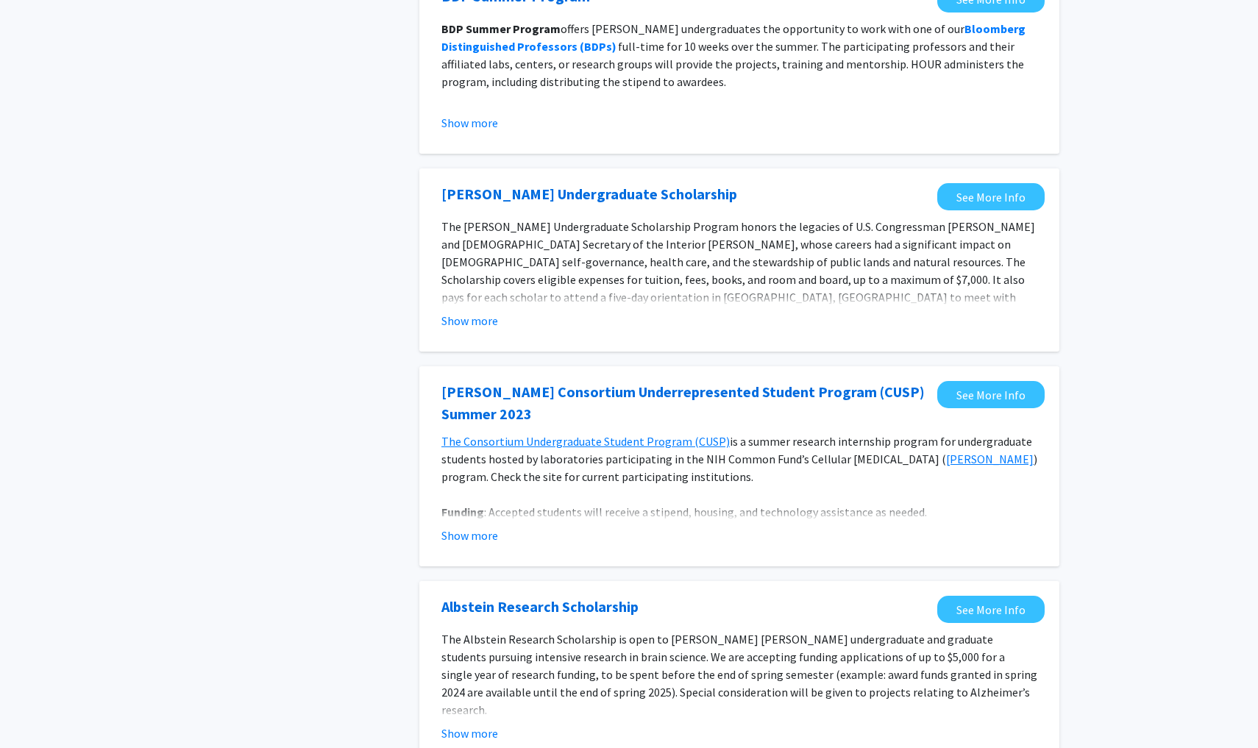
scroll to position [509, 0]
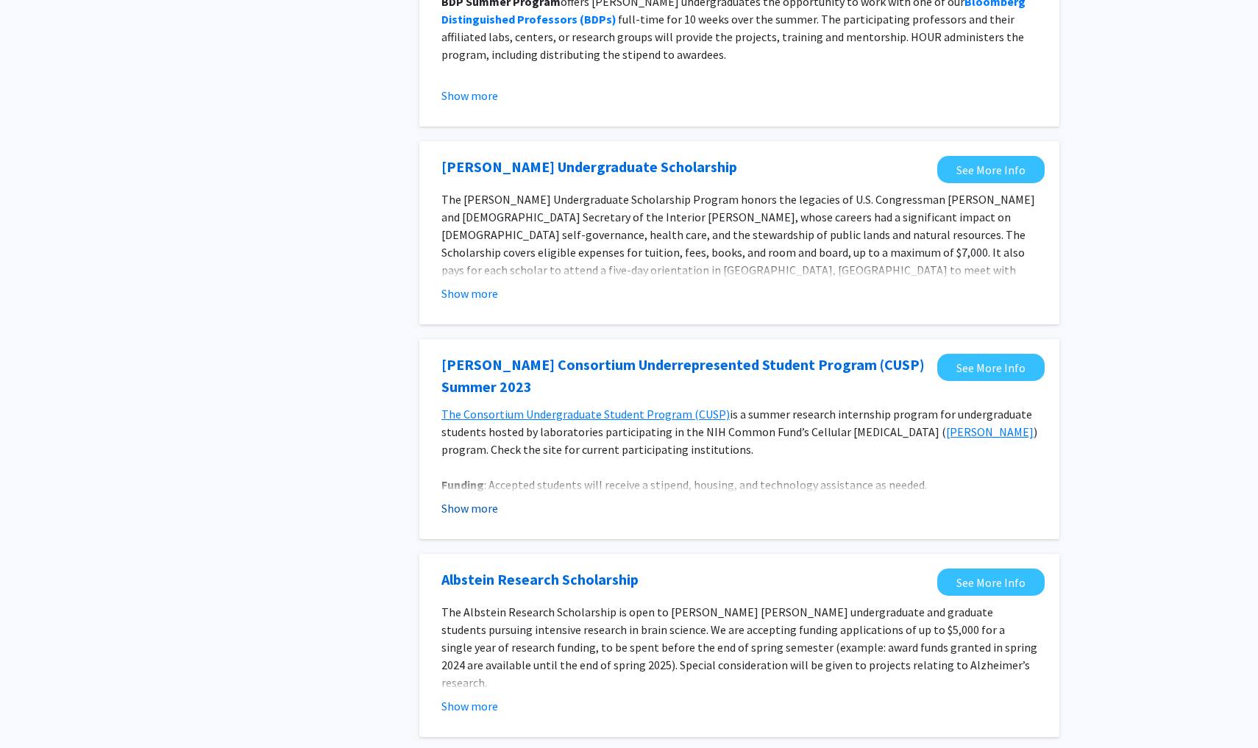
click at [460, 499] on button "Show more" at bounding box center [469, 508] width 57 height 18
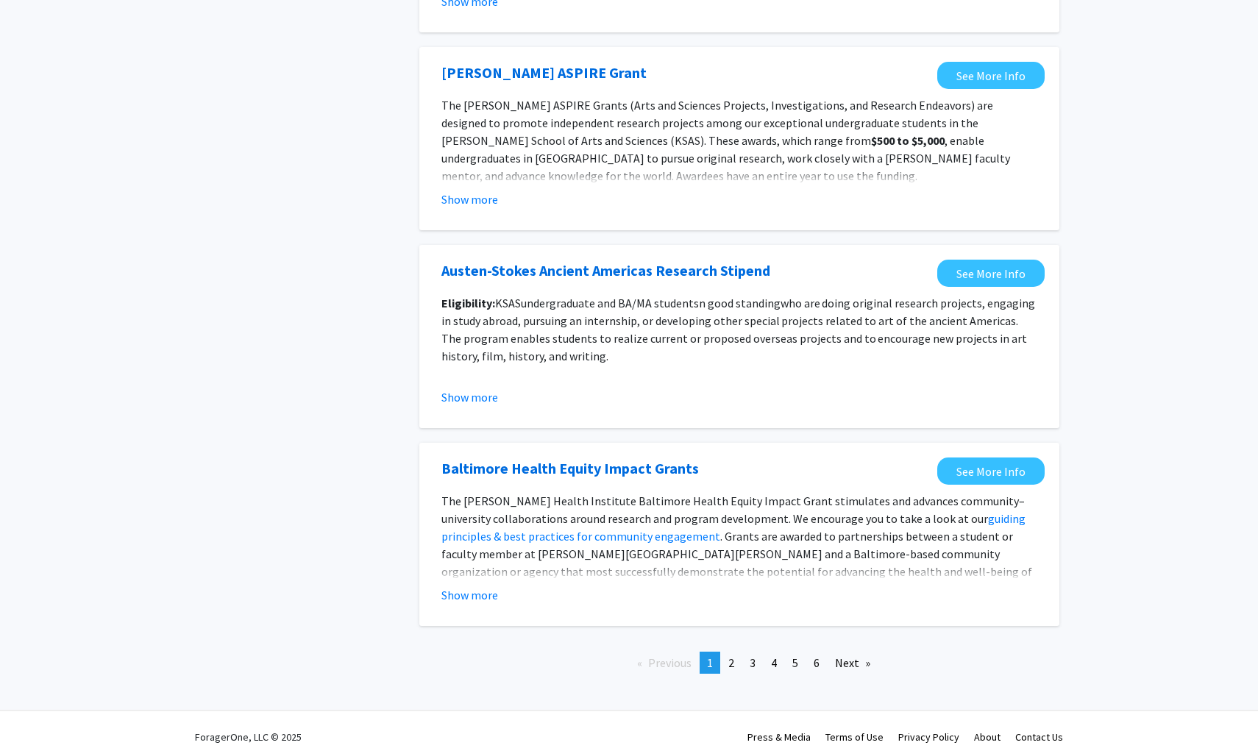
scroll to position [1567, 0]
click at [454, 587] on button "Show more" at bounding box center [469, 596] width 57 height 18
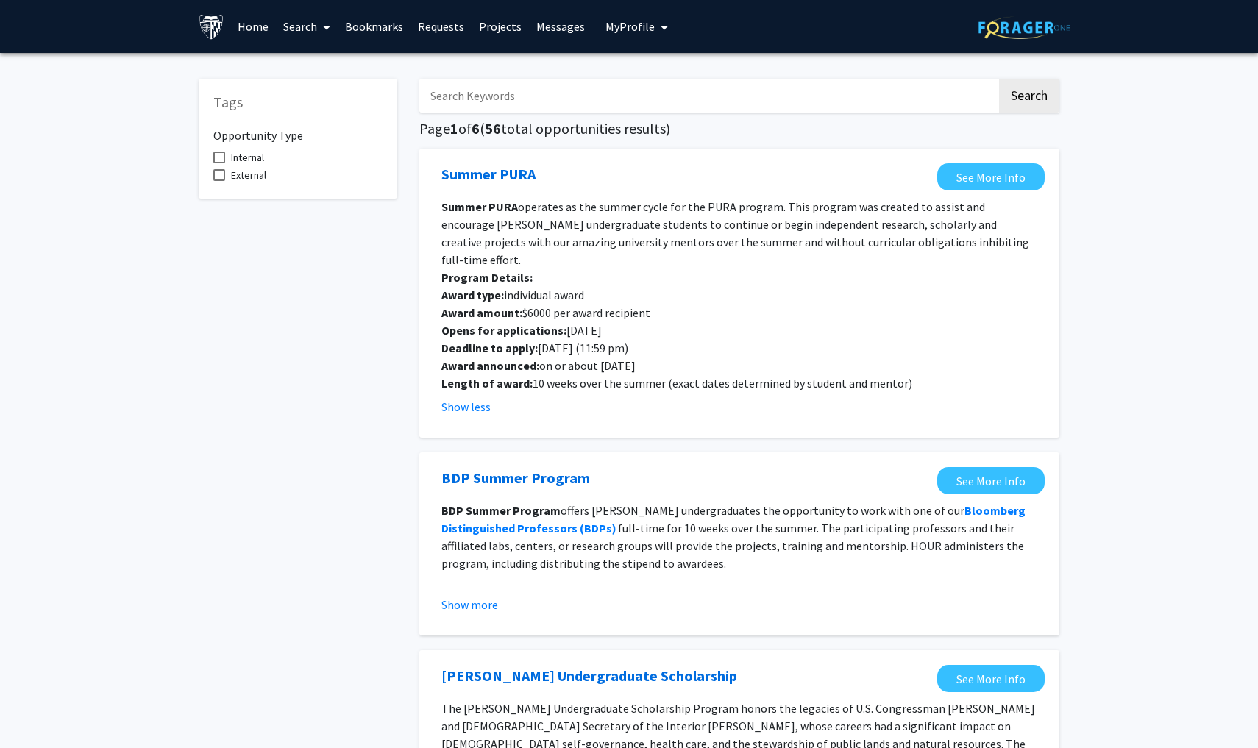
scroll to position [0, 0]
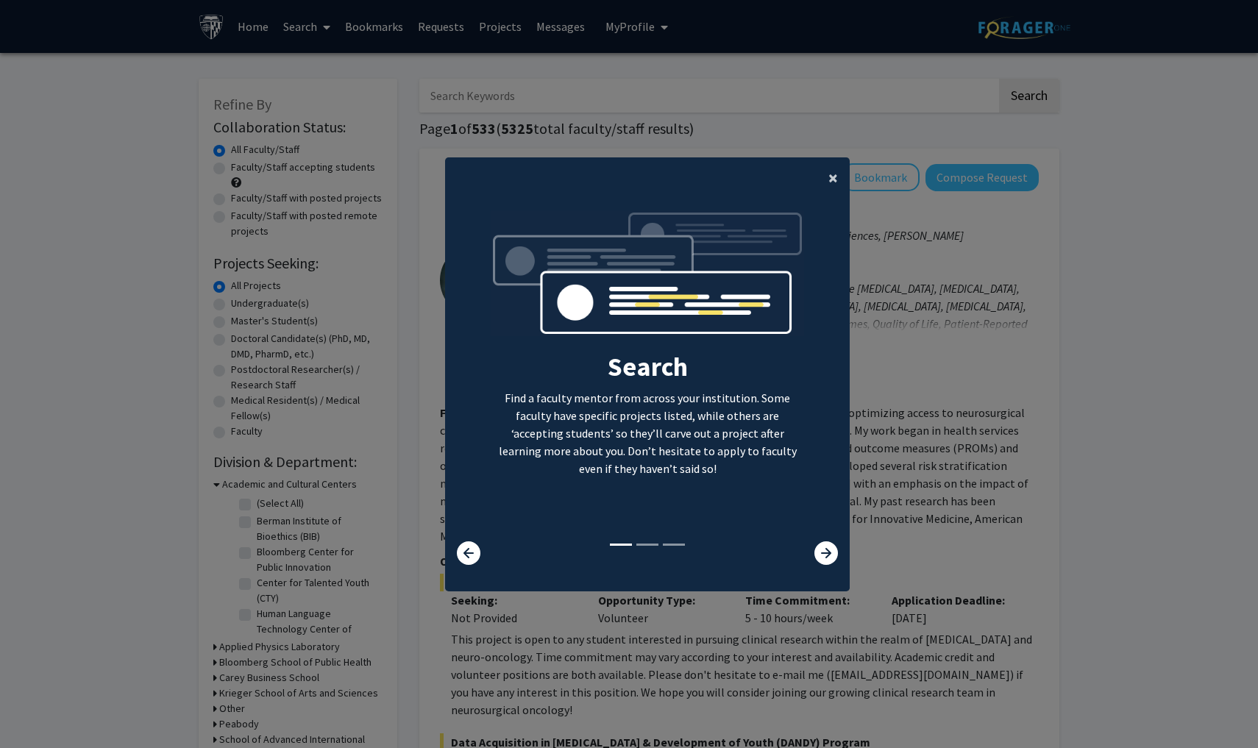
click at [828, 174] on span "×" at bounding box center [833, 177] width 10 height 23
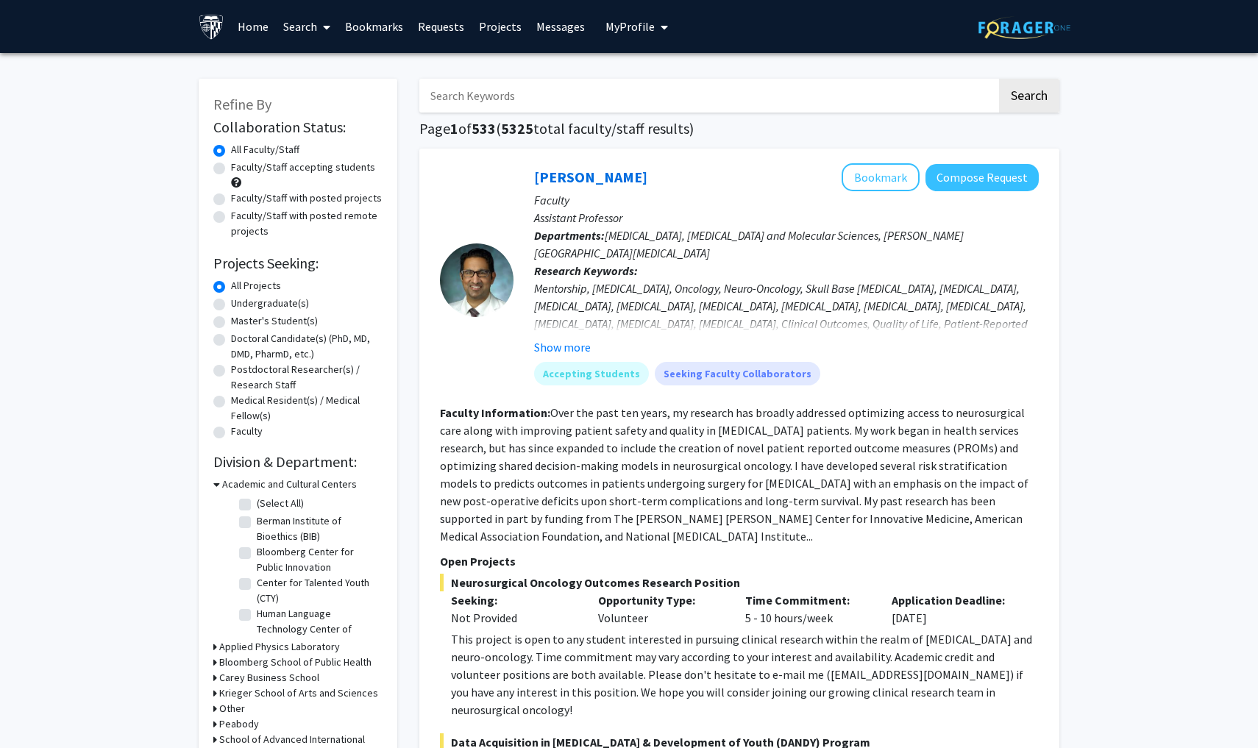
click at [302, 33] on link "Search" at bounding box center [307, 26] width 62 height 51
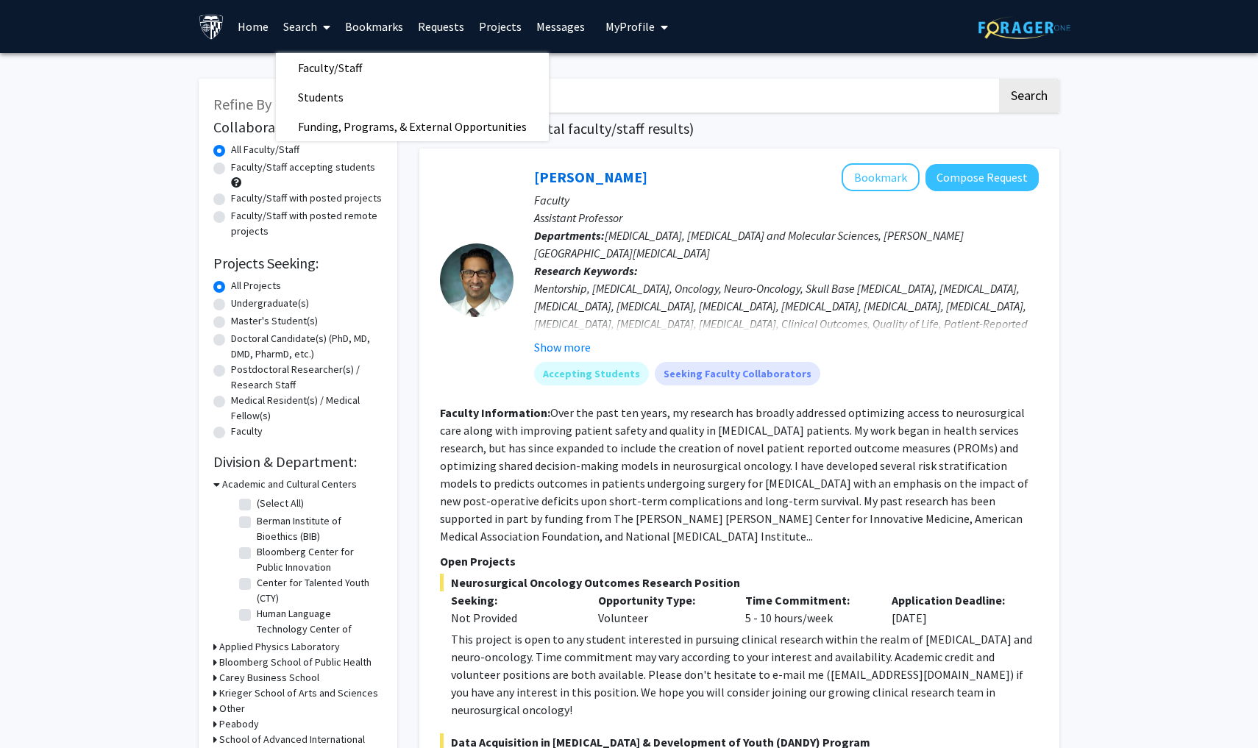
click at [203, 107] on div "Refine By Collaboration Status: Collaboration Status All Faculty/Staff Collabor…" at bounding box center [298, 474] width 199 height 791
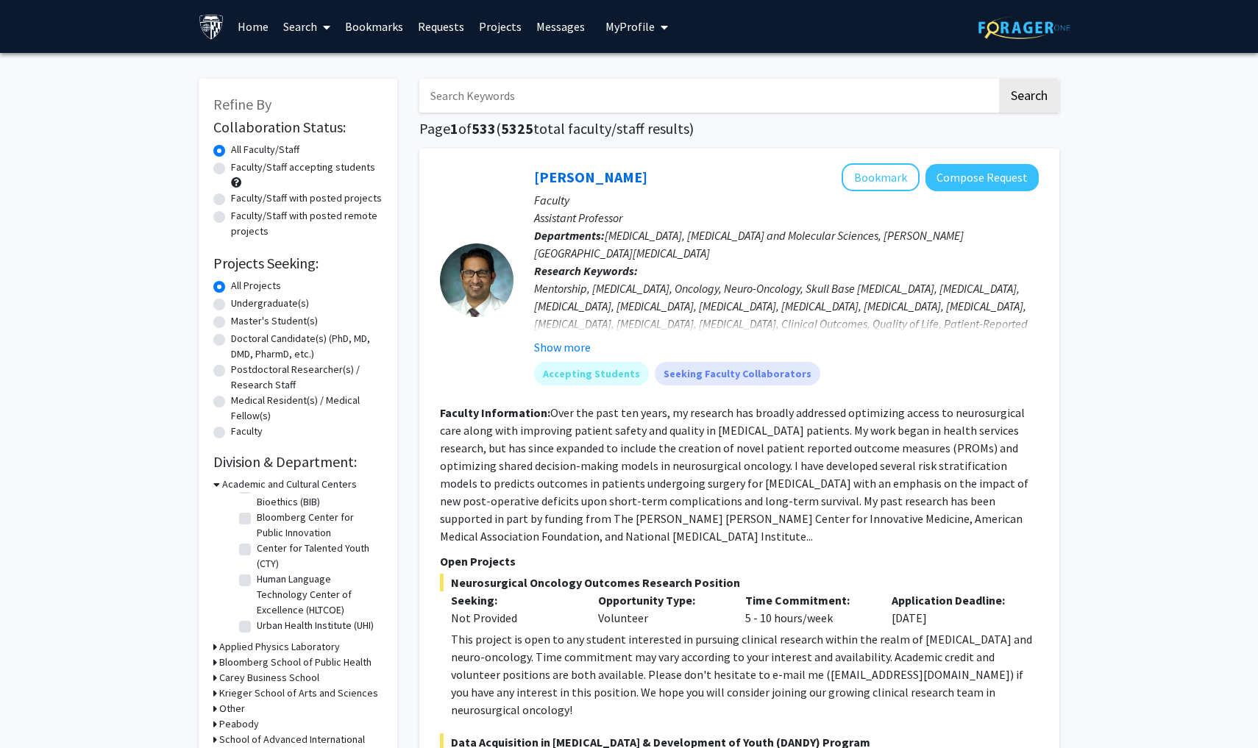
click at [231, 171] on label "Faculty/Staff accepting students" at bounding box center [303, 167] width 144 height 15
click at [231, 169] on input "Faculty/Staff accepting students" at bounding box center [236, 165] width 10 height 10
radio input "true"
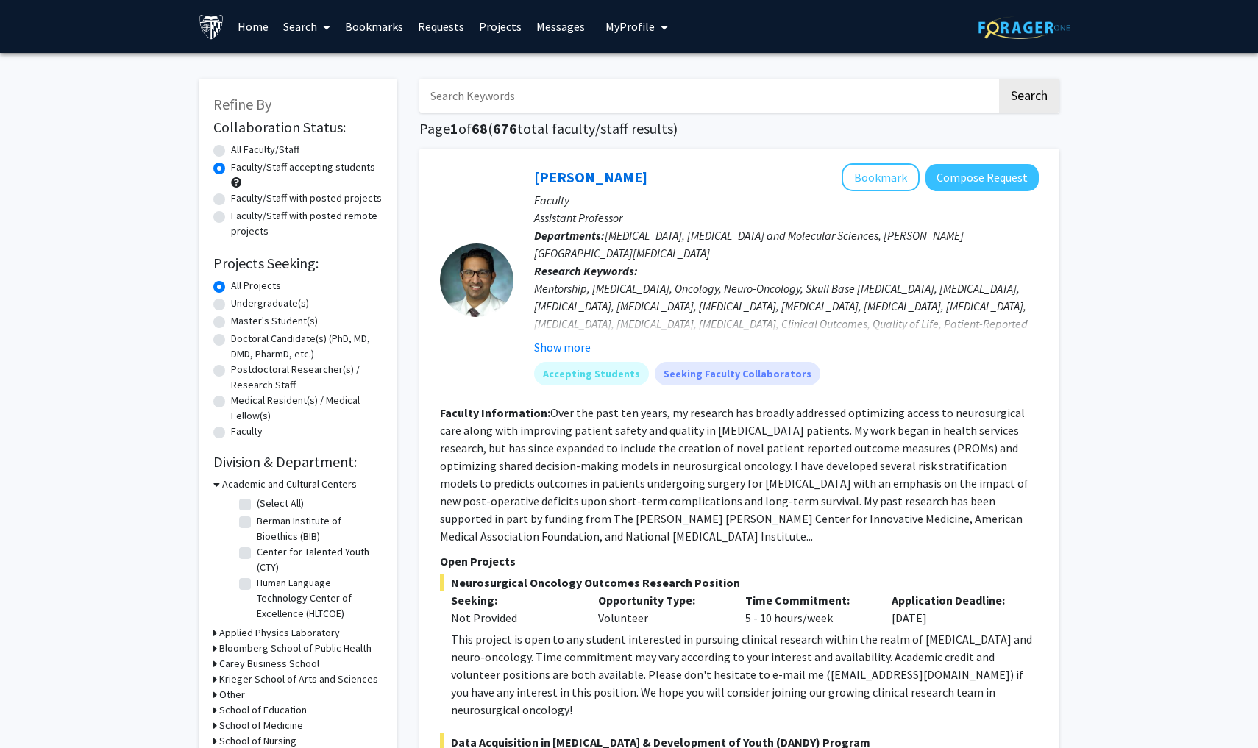
scroll to position [34, 0]
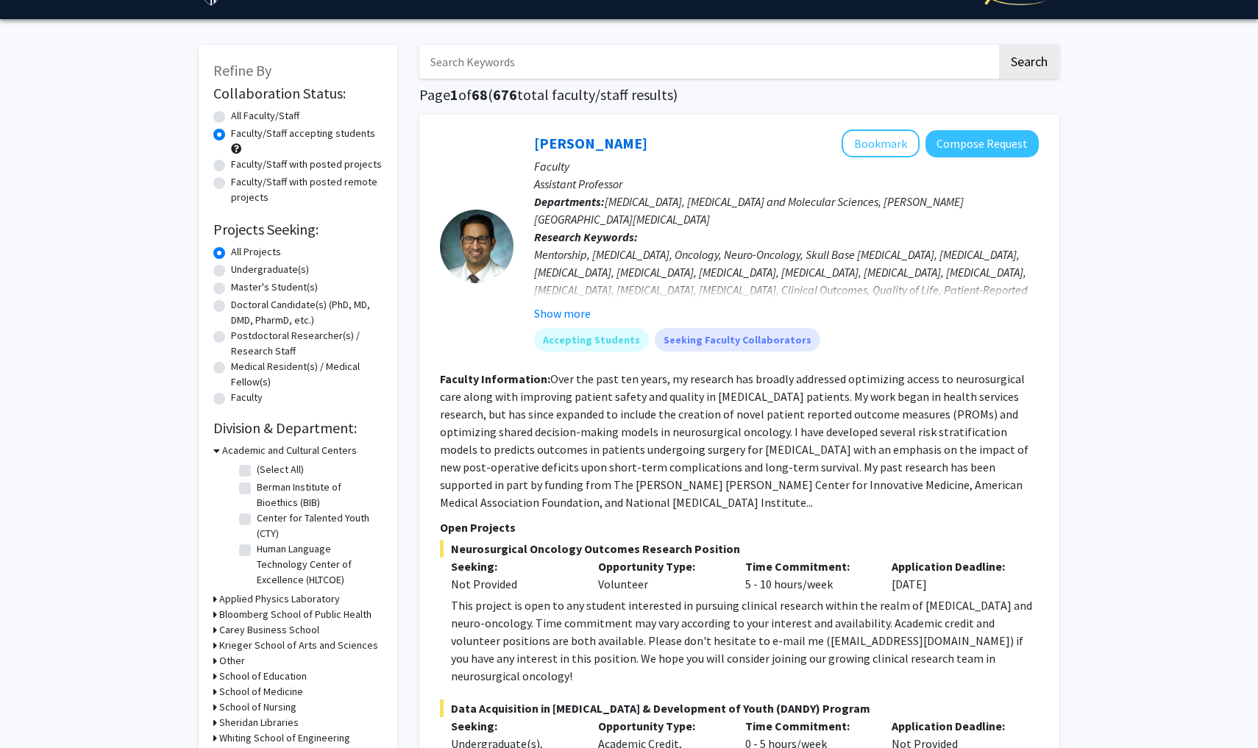
click at [227, 170] on div "Faculty/Staff with posted projects" at bounding box center [297, 166] width 169 height 18
click at [231, 168] on label "Faculty/Staff with posted projects" at bounding box center [306, 164] width 151 height 15
click at [231, 166] on input "Faculty/Staff with posted projects" at bounding box center [236, 162] width 10 height 10
radio input "true"
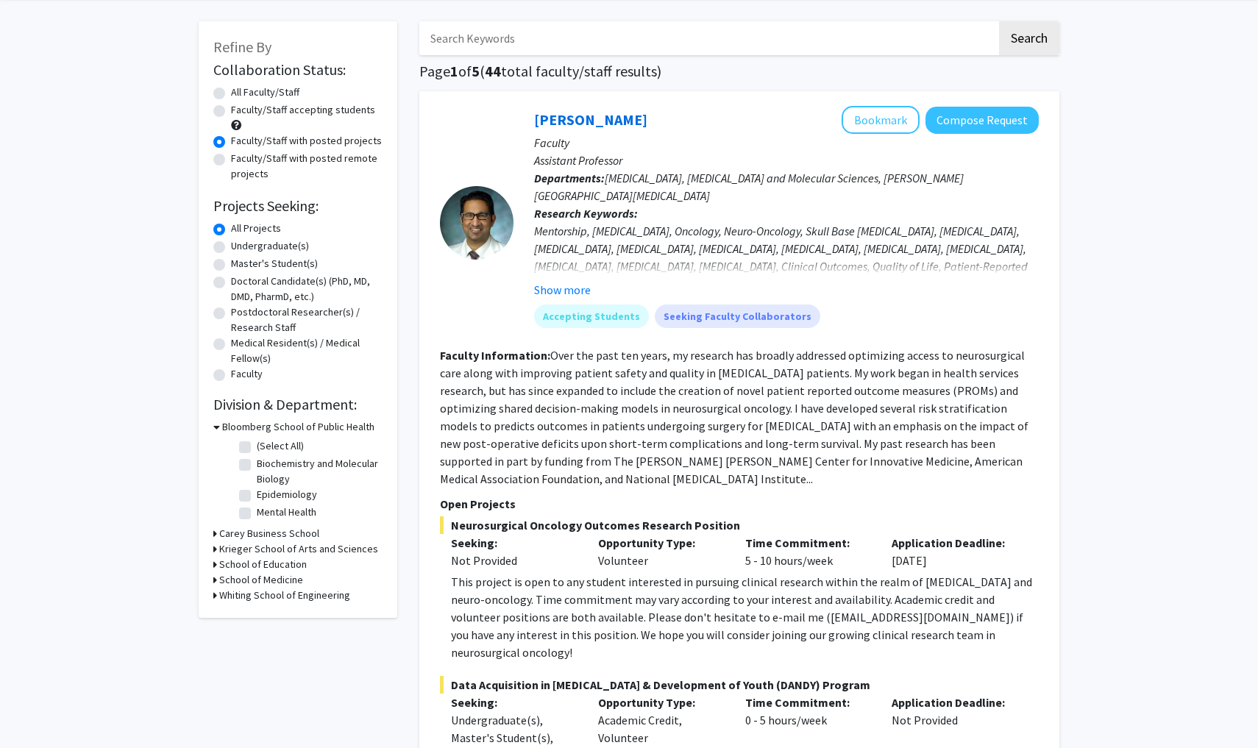
scroll to position [70, 0]
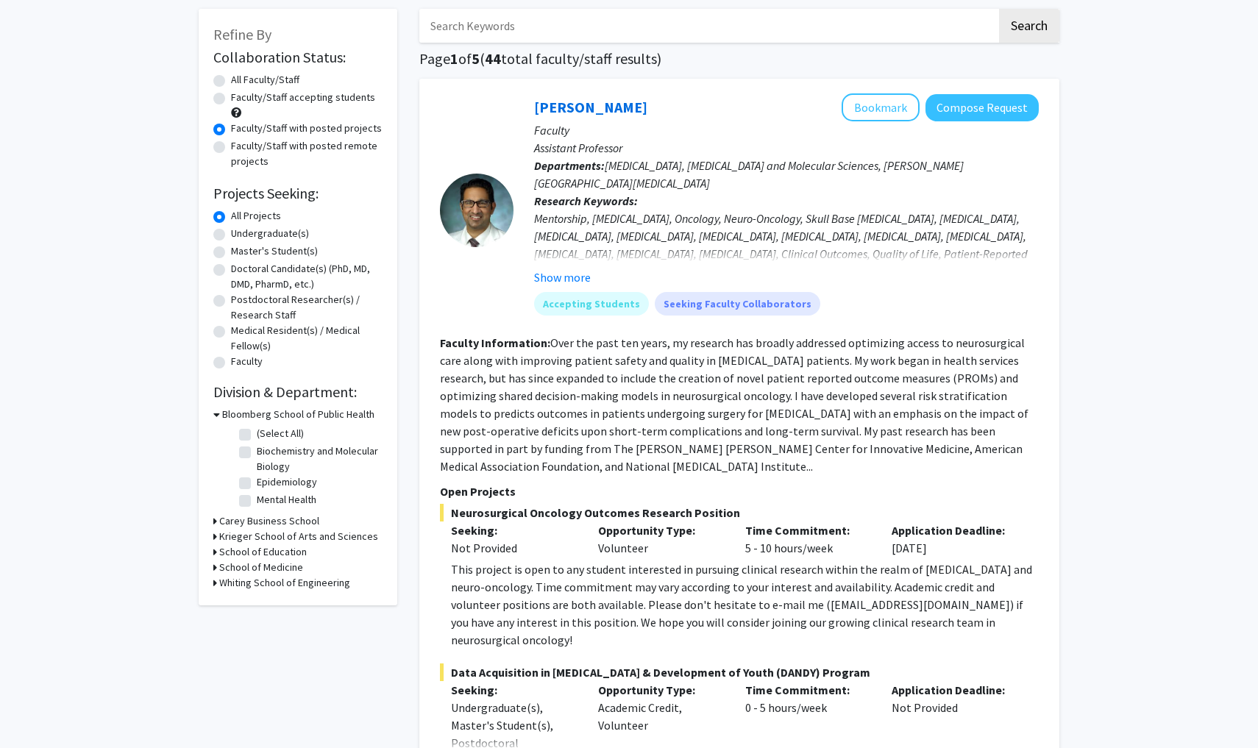
click at [231, 104] on label "Faculty/Staff accepting students" at bounding box center [303, 97] width 144 height 15
click at [231, 99] on input "Faculty/Staff accepting students" at bounding box center [236, 95] width 10 height 10
radio input "true"
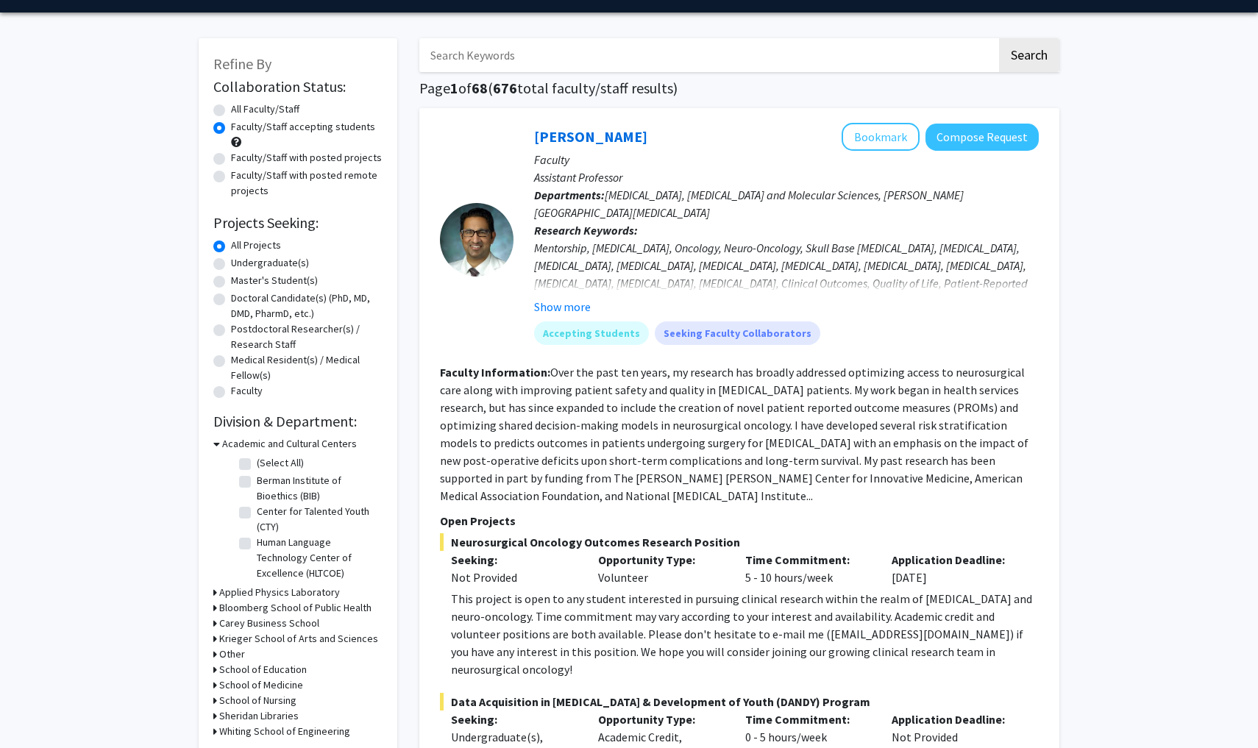
scroll to position [55, 0]
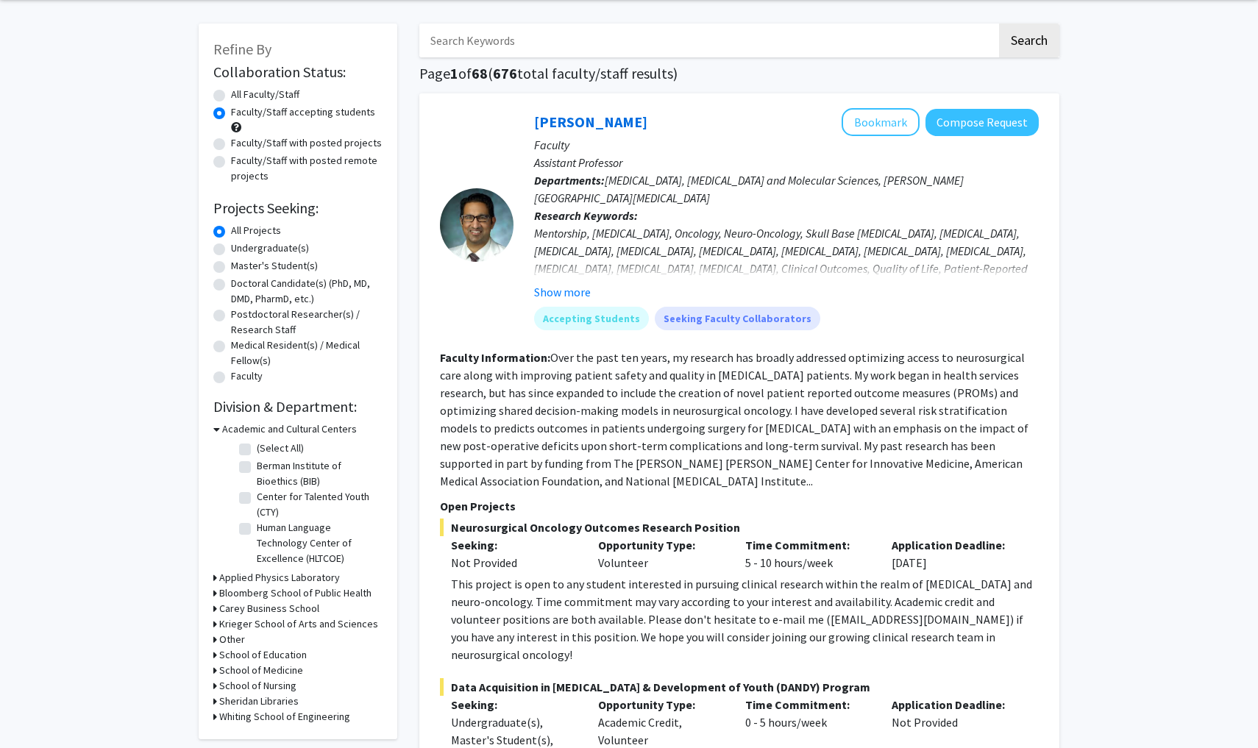
click at [231, 252] on label "Undergraduate(s)" at bounding box center [270, 247] width 78 height 15
click at [231, 250] on input "Undergraduate(s)" at bounding box center [236, 245] width 10 height 10
radio input "true"
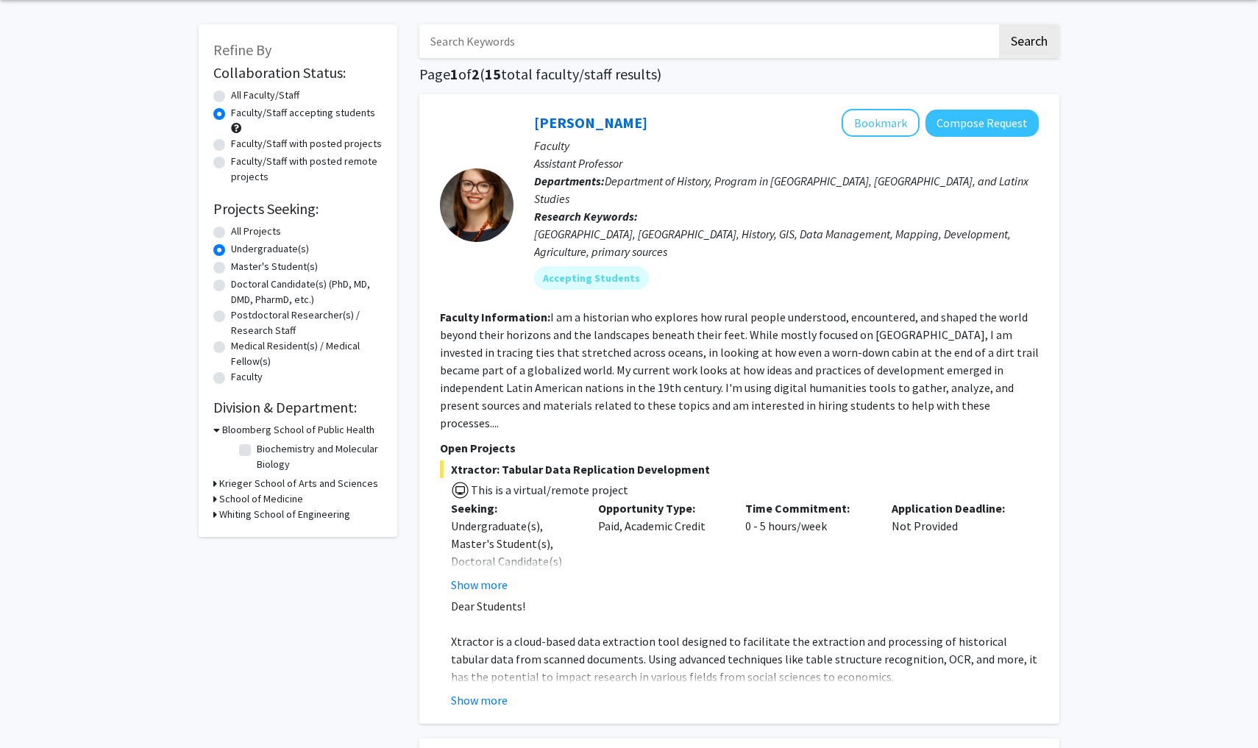
scroll to position [55, 0]
click at [221, 482] on h3 "Krieger School of Arts and Sciences" at bounding box center [298, 482] width 159 height 15
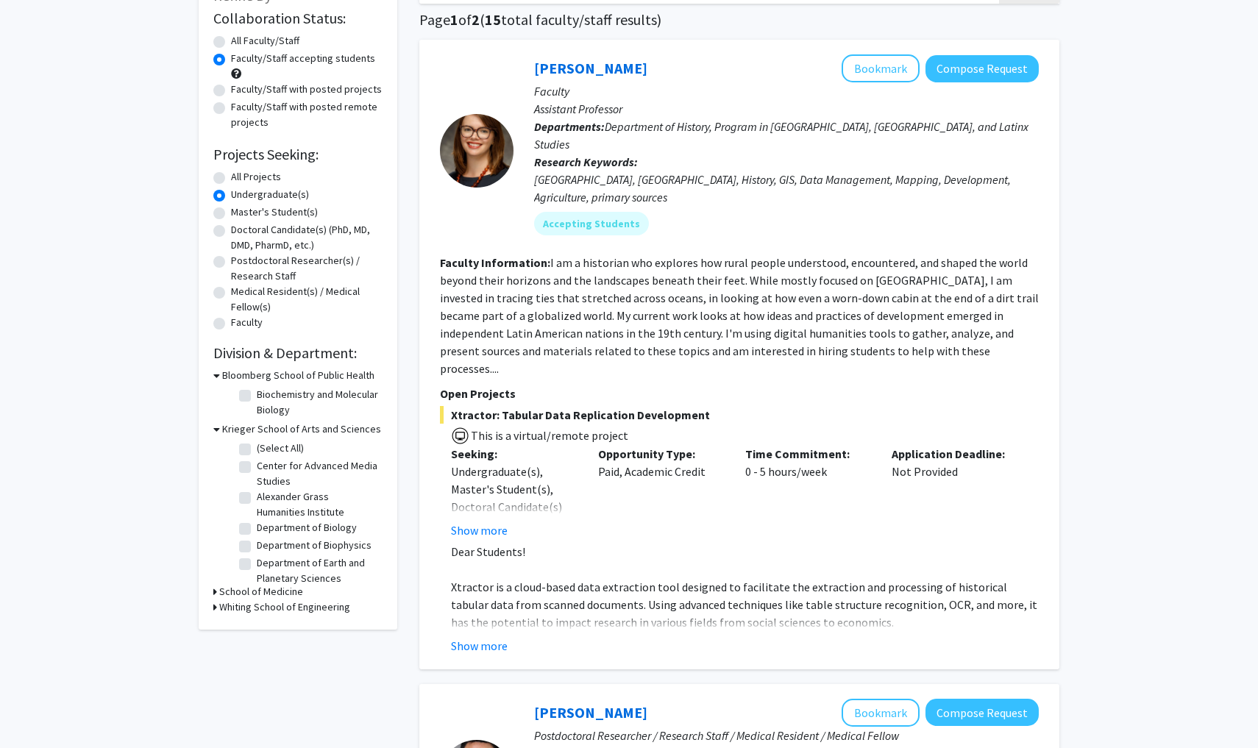
scroll to position [148, 0]
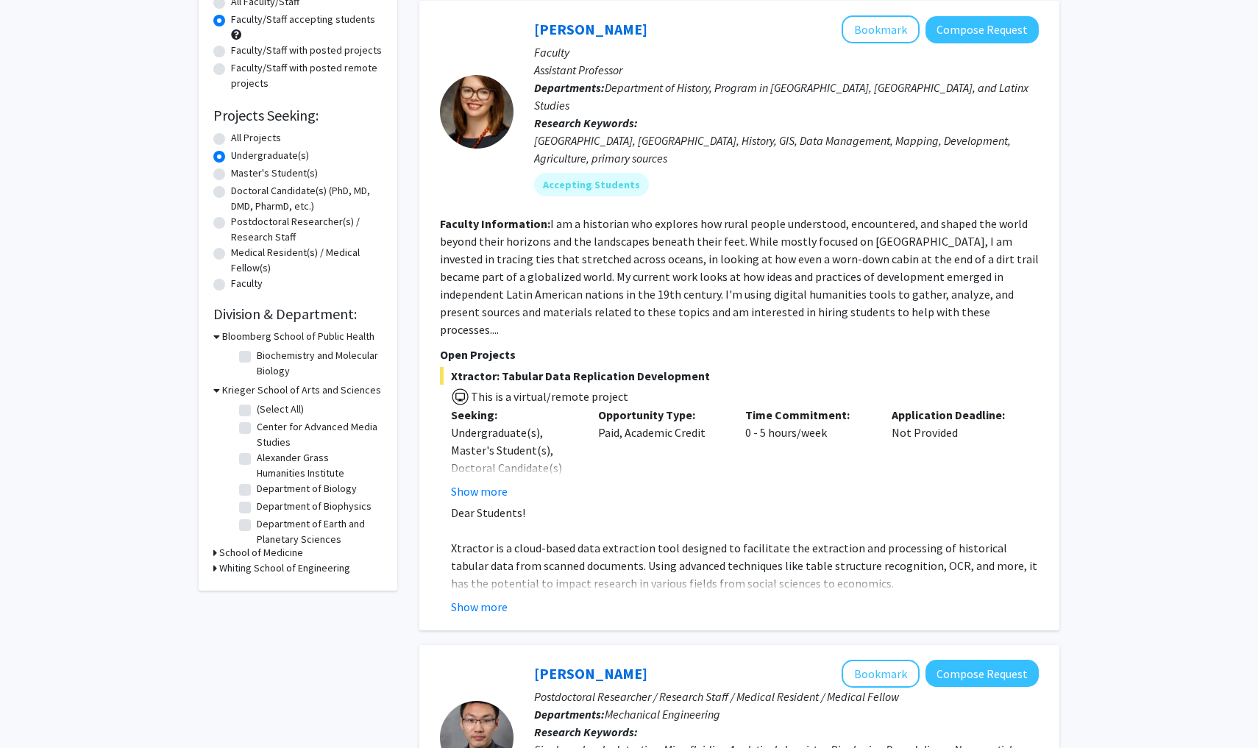
click at [218, 568] on div "Whiting School of Engineering" at bounding box center [297, 567] width 169 height 15
click at [212, 570] on div "Refine By Collaboration Status: Collaboration Status All Faculty/Staff Collabor…" at bounding box center [298, 261] width 199 height 660
click at [216, 570] on icon at bounding box center [215, 567] width 4 height 15
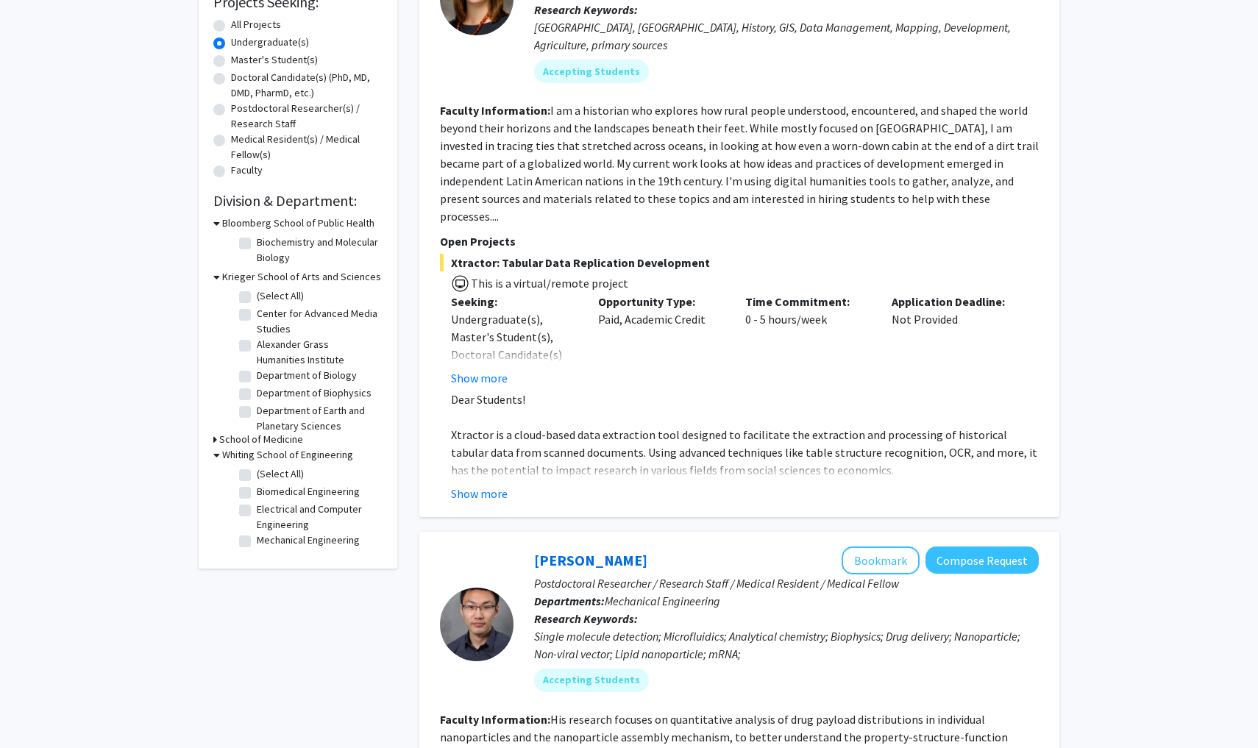
scroll to position [301, 0]
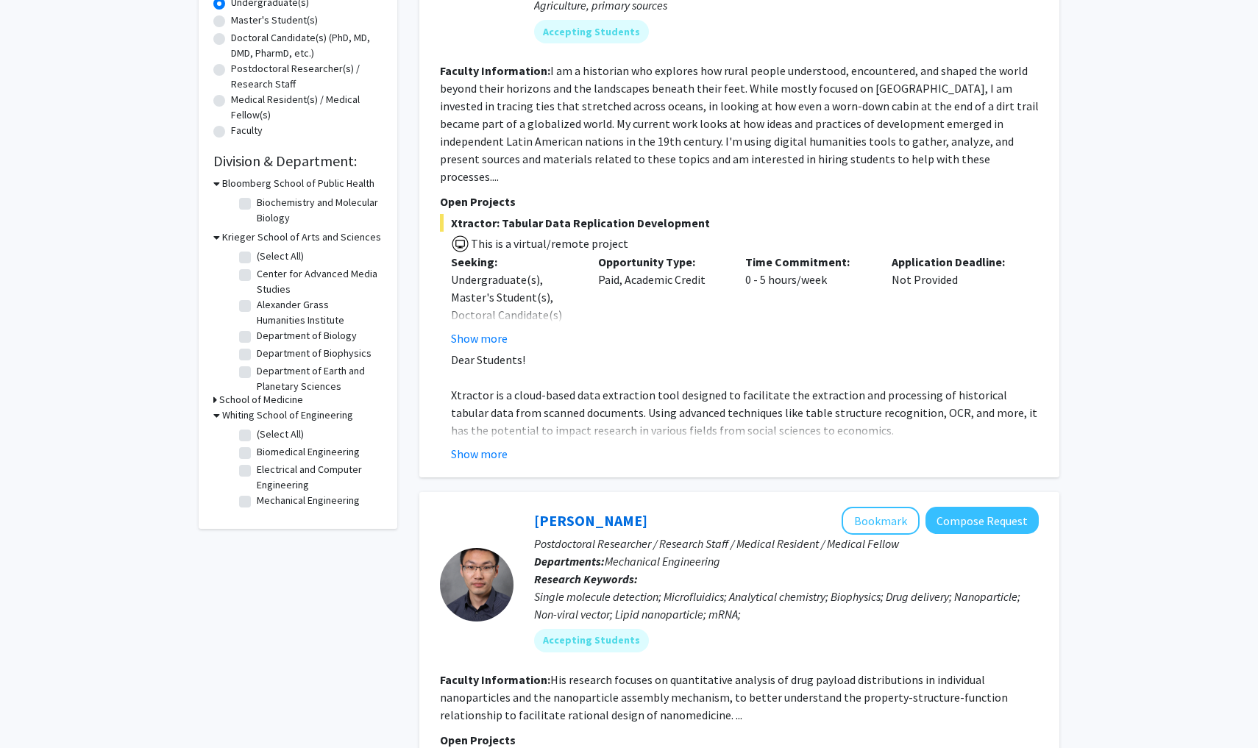
click at [257, 467] on label "Electrical and Computer Engineering" at bounding box center [318, 477] width 122 height 31
click at [257, 467] on input "Electrical and Computer Engineering" at bounding box center [262, 467] width 10 height 10
checkbox input "true"
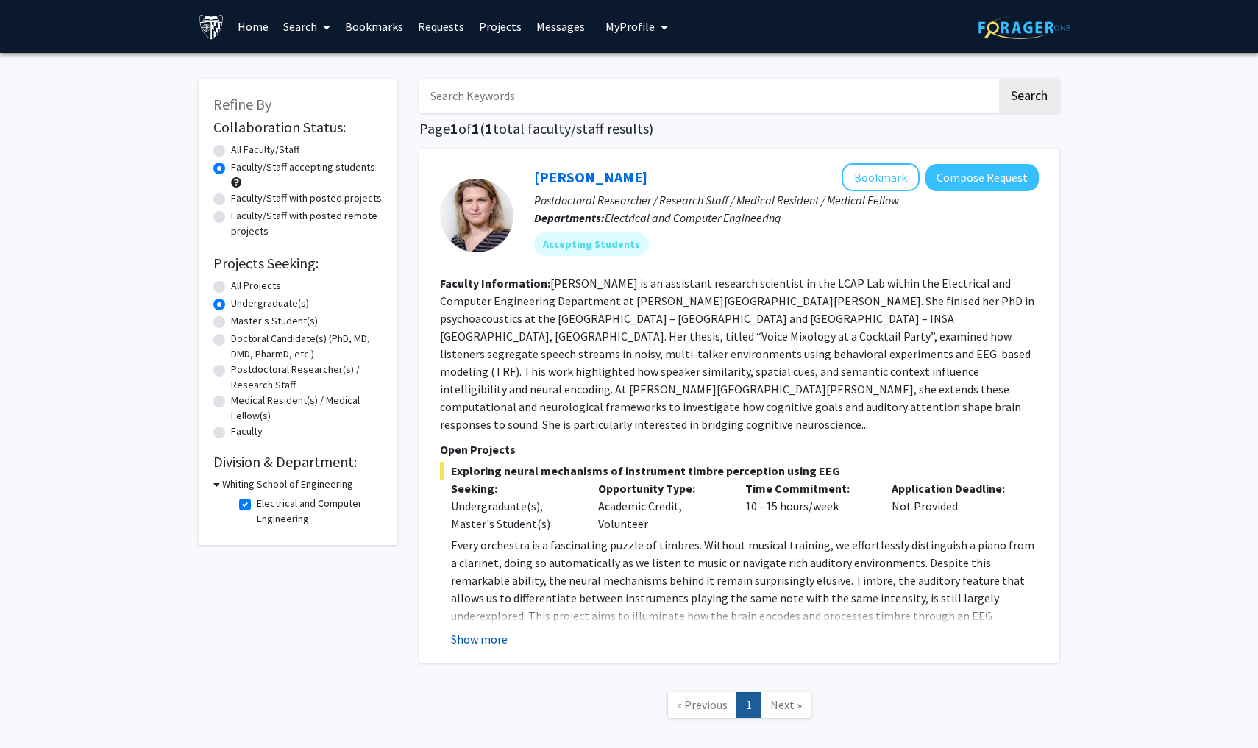
click at [501, 630] on button "Show more" at bounding box center [479, 639] width 57 height 18
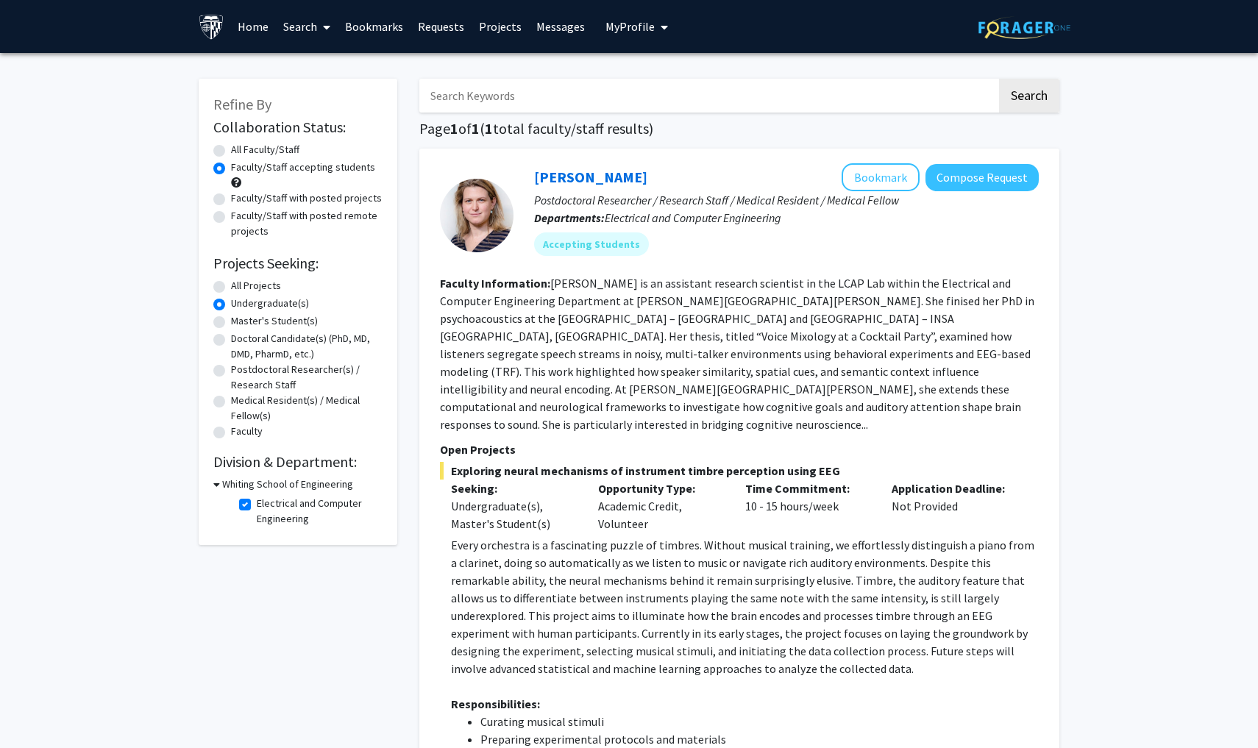
click at [225, 150] on div "All Faculty/Staff" at bounding box center [297, 151] width 169 height 18
click at [231, 152] on label "All Faculty/Staff" at bounding box center [265, 149] width 68 height 15
click at [231, 151] on input "All Faculty/Staff" at bounding box center [236, 147] width 10 height 10
radio input "true"
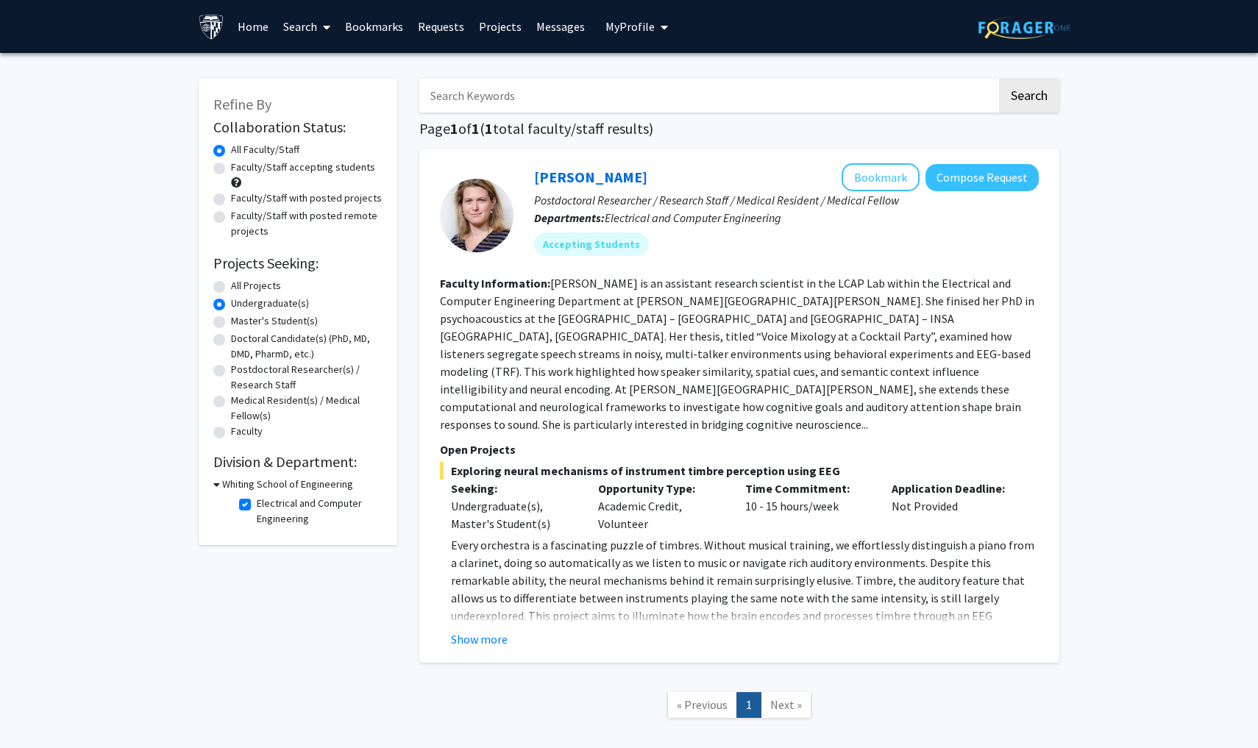
click at [215, 485] on icon at bounding box center [216, 484] width 7 height 15
click at [215, 485] on icon at bounding box center [215, 484] width 4 height 15
click at [257, 510] on label "Electrical and Computer Engineering" at bounding box center [318, 511] width 122 height 31
click at [257, 505] on input "Electrical and Computer Engineering" at bounding box center [262, 501] width 10 height 10
checkbox input "false"
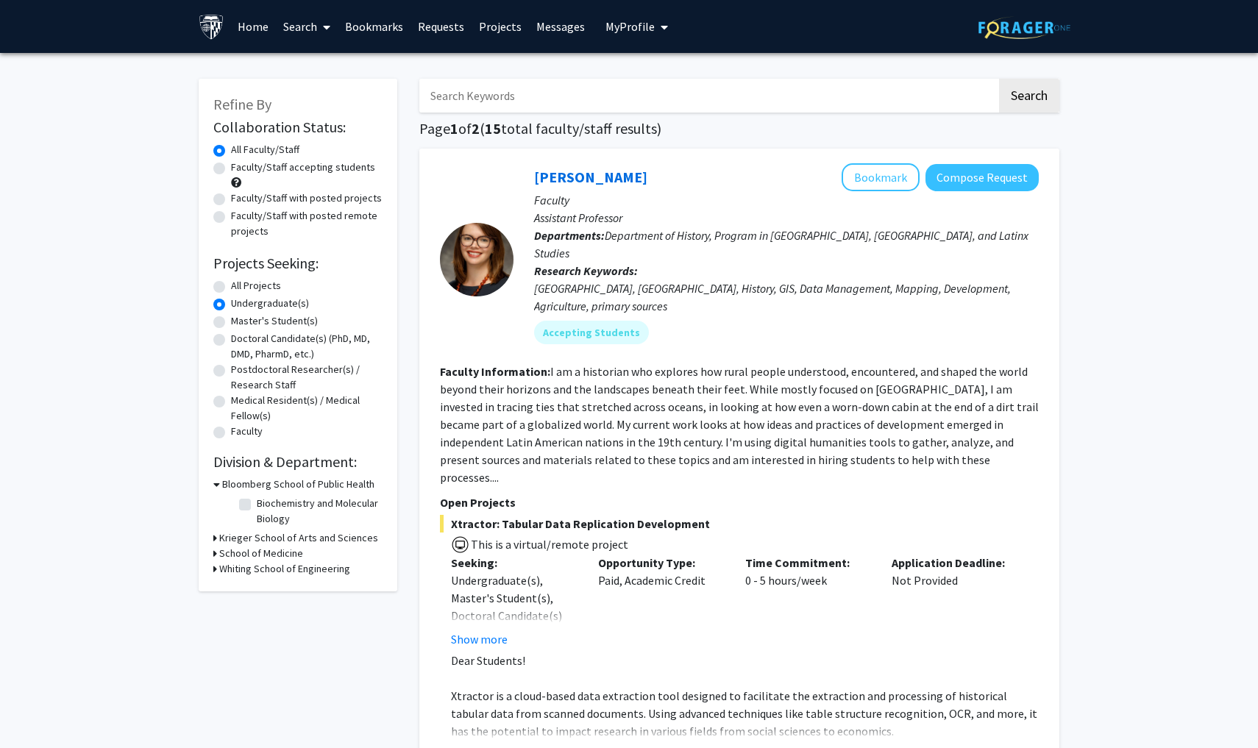
click at [314, 28] on link "Search" at bounding box center [307, 26] width 62 height 51
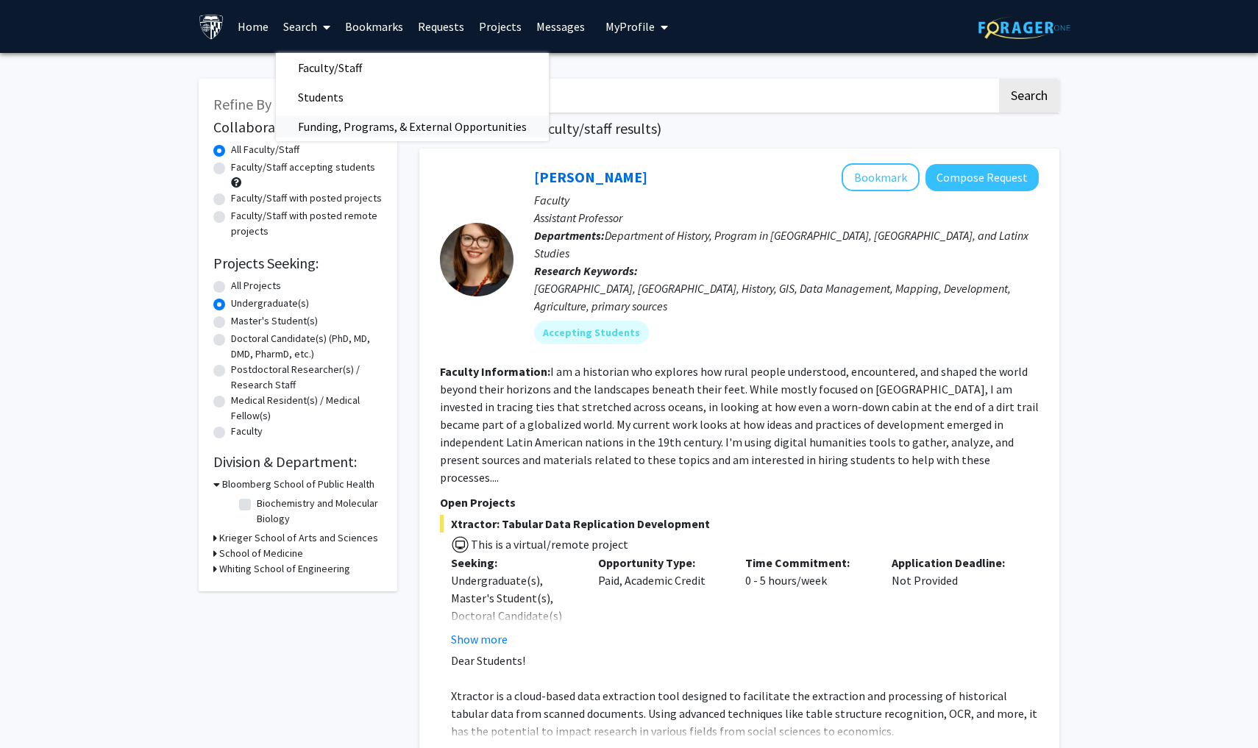
click at [327, 122] on span "Funding, Programs, & External Opportunities" at bounding box center [412, 126] width 273 height 29
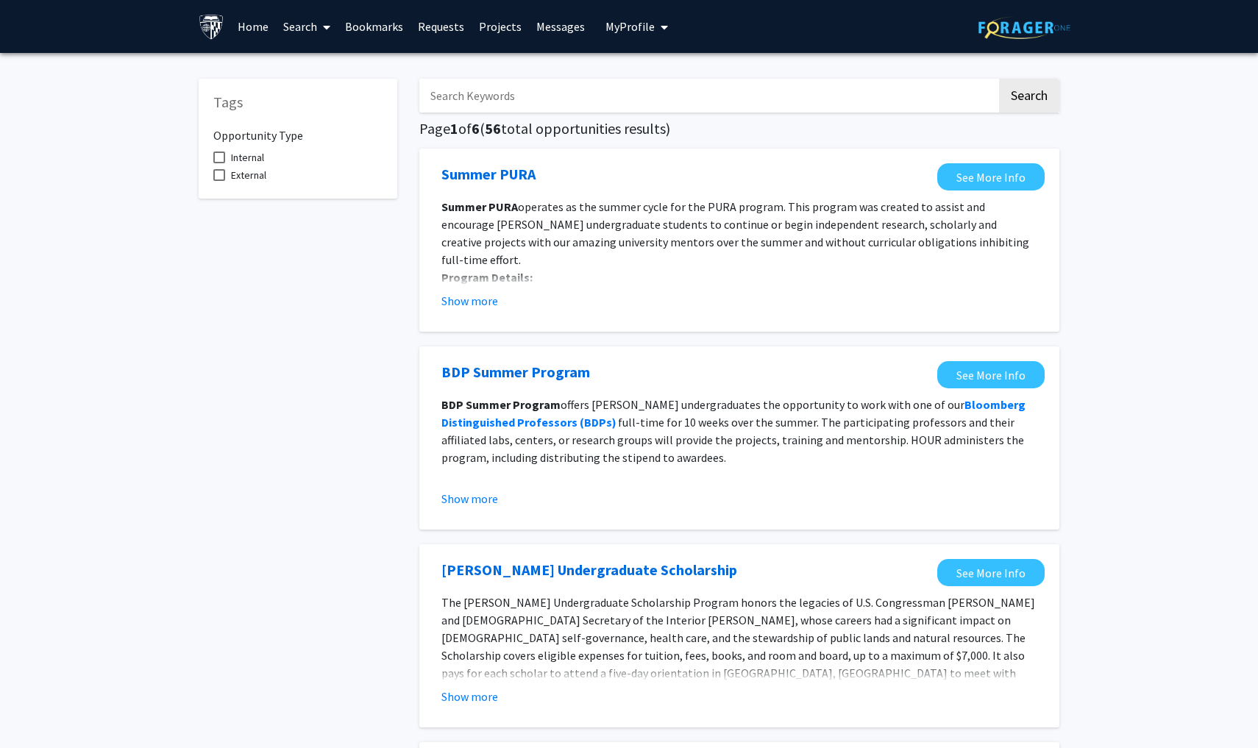
click at [315, 29] on link "Search" at bounding box center [307, 26] width 62 height 51
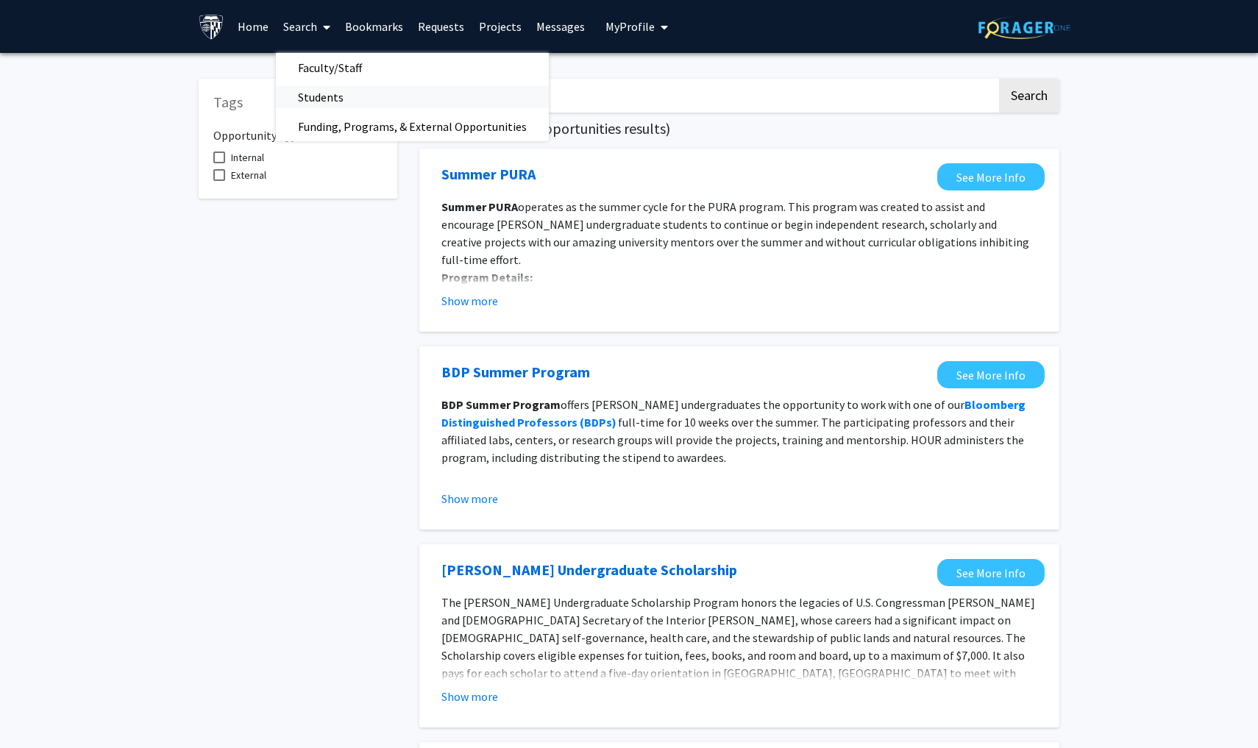
click at [333, 107] on span "Students" at bounding box center [321, 96] width 90 height 29
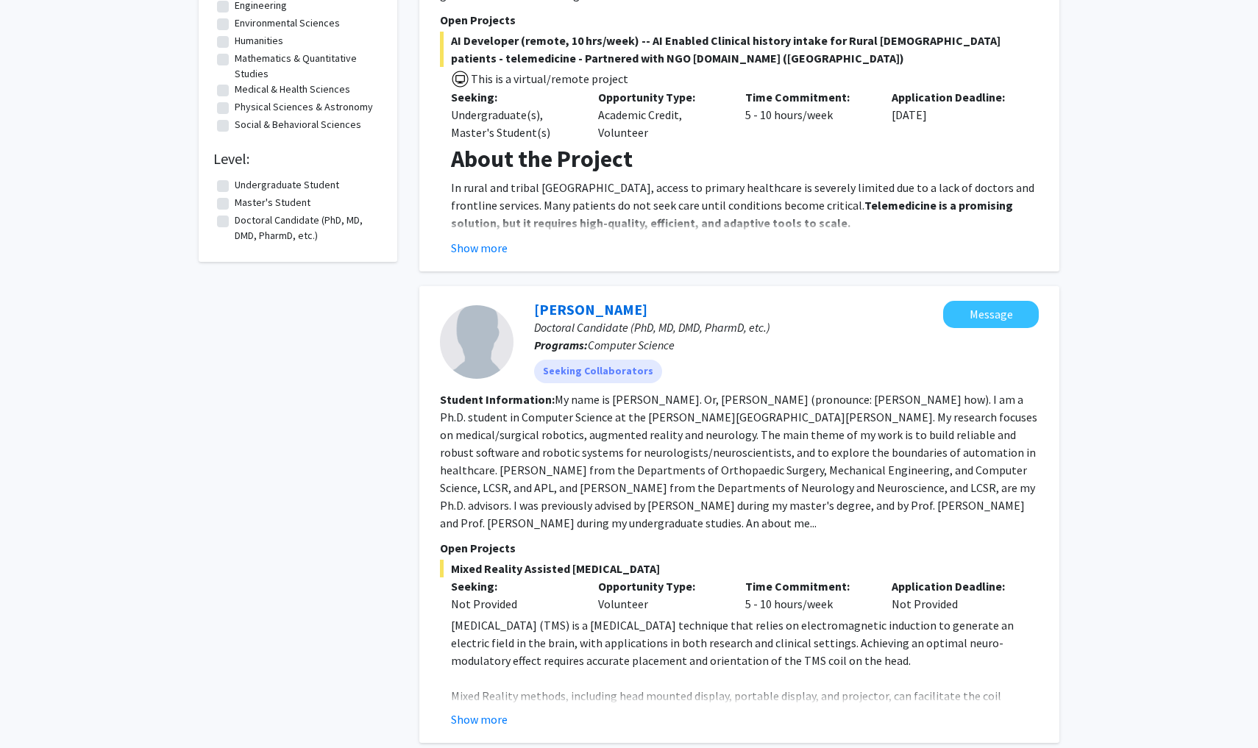
scroll to position [396, 0]
